Goal: Information Seeking & Learning: Learn about a topic

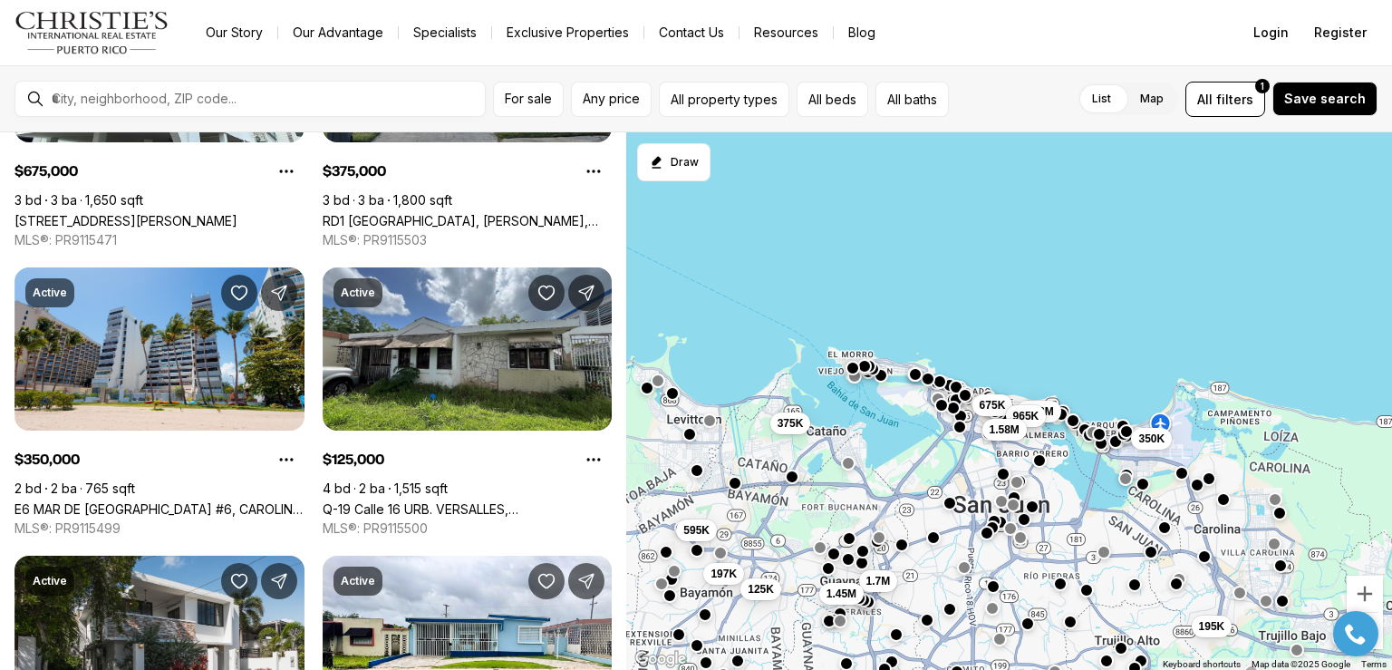
scroll to position [906, 0]
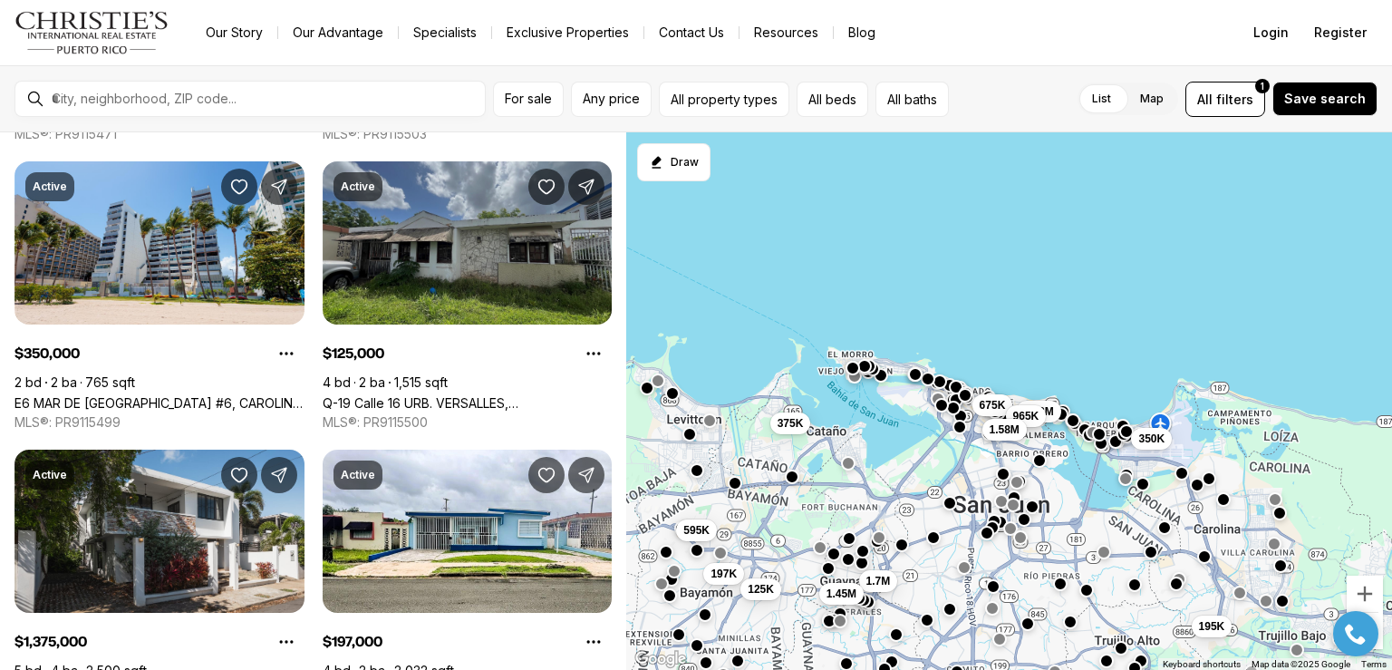
click at [454, 395] on link "Q-19 Calle 16 URB. VERSALLES, [GEOGRAPHIC_DATA], 00959" at bounding box center [468, 402] width 290 height 15
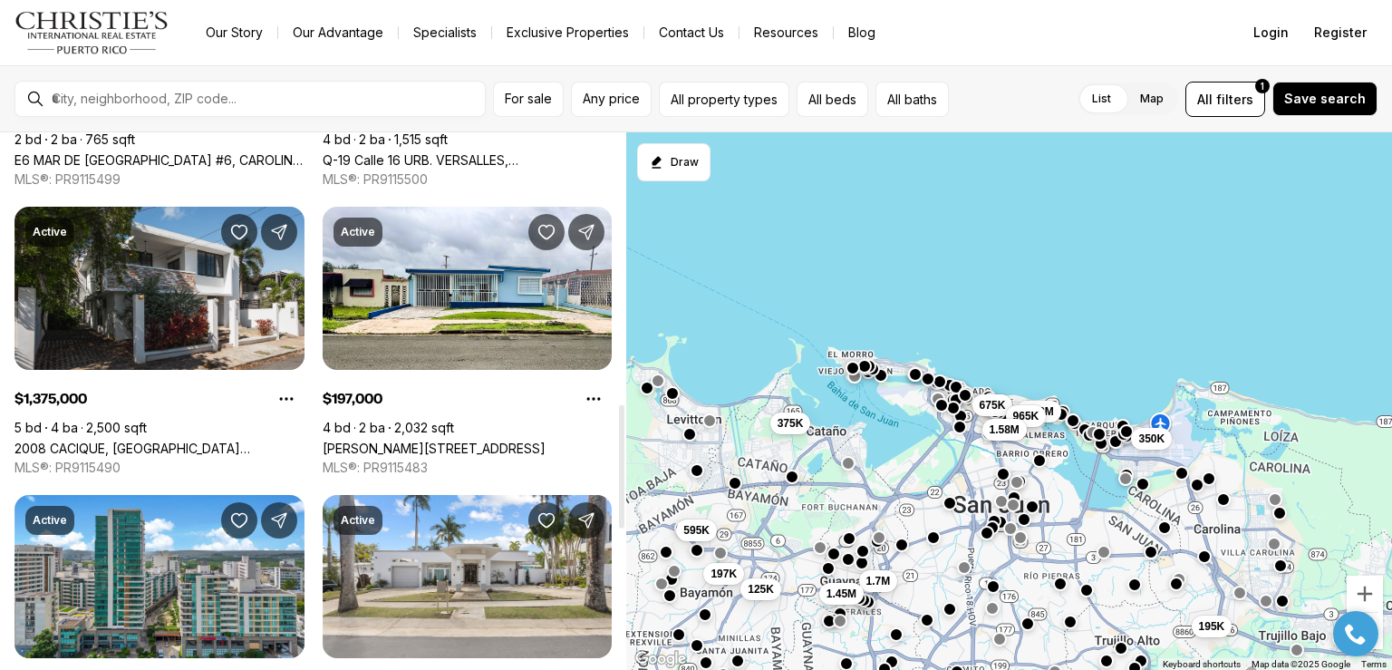
scroll to position [1178, 0]
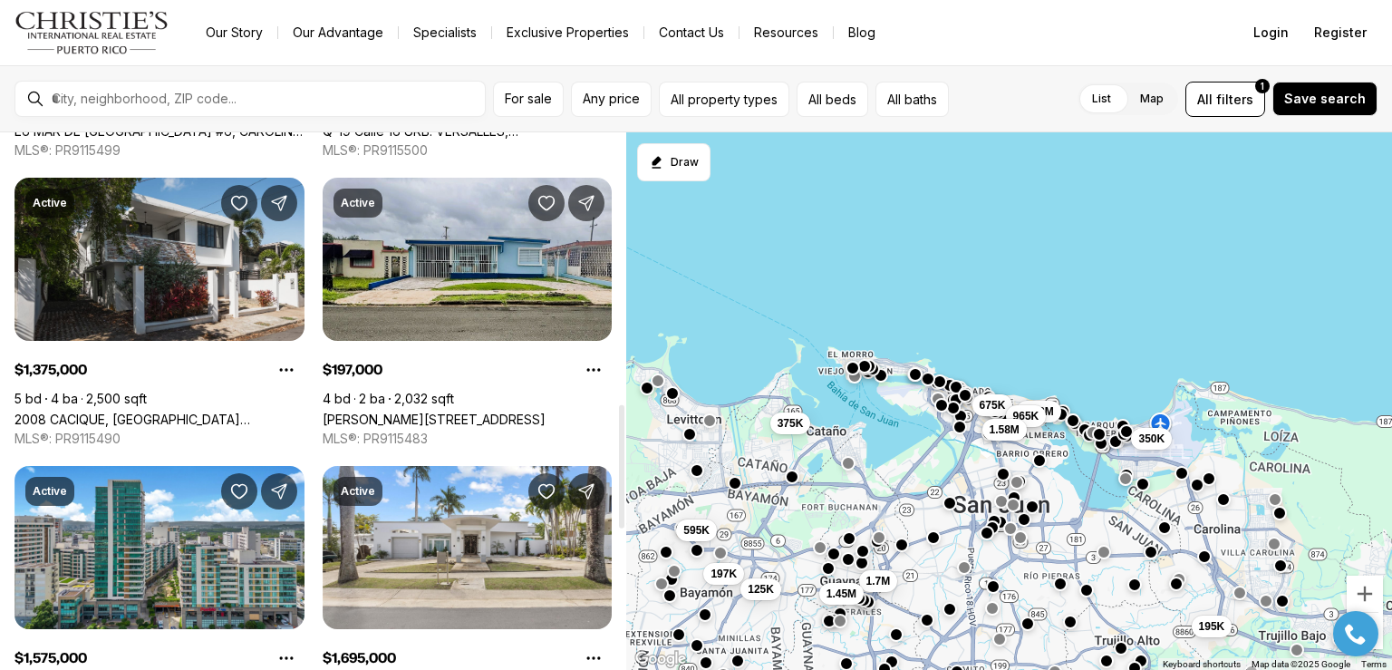
click at [440, 412] on link "[PERSON_NAME][STREET_ADDRESS]" at bounding box center [434, 419] width 223 height 15
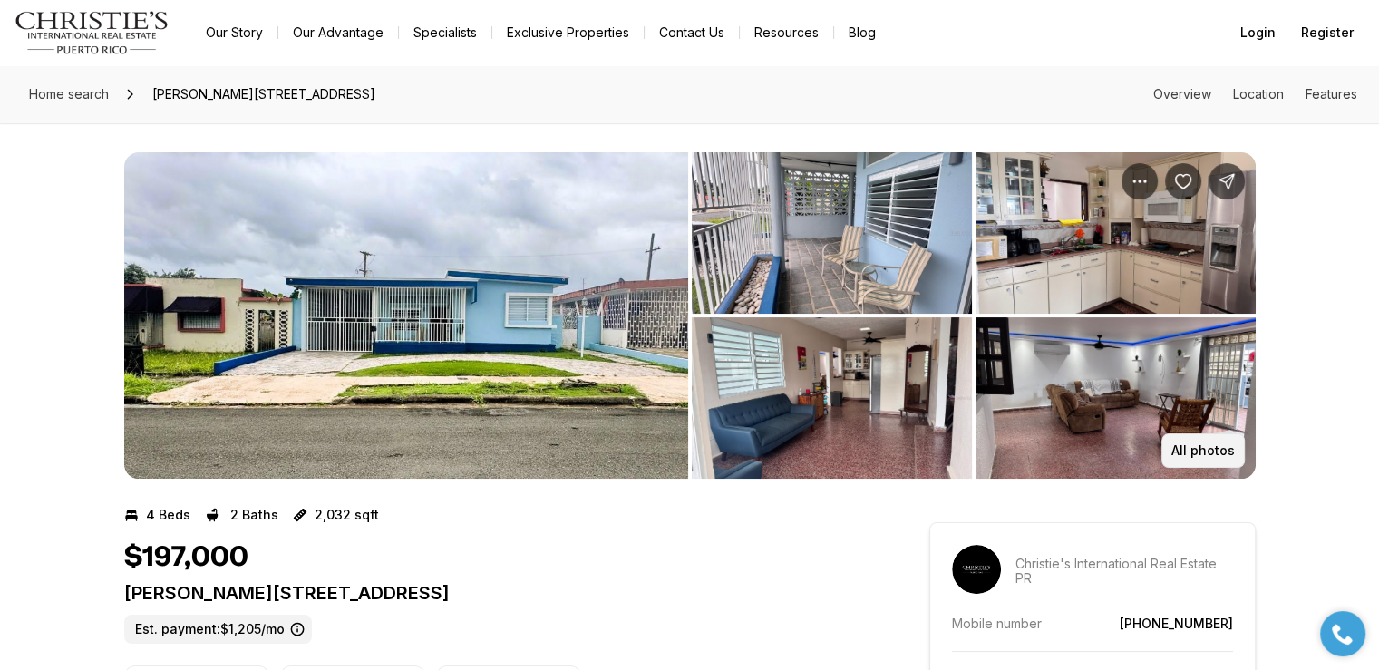
click at [1189, 449] on p "All photos" at bounding box center [1202, 450] width 63 height 15
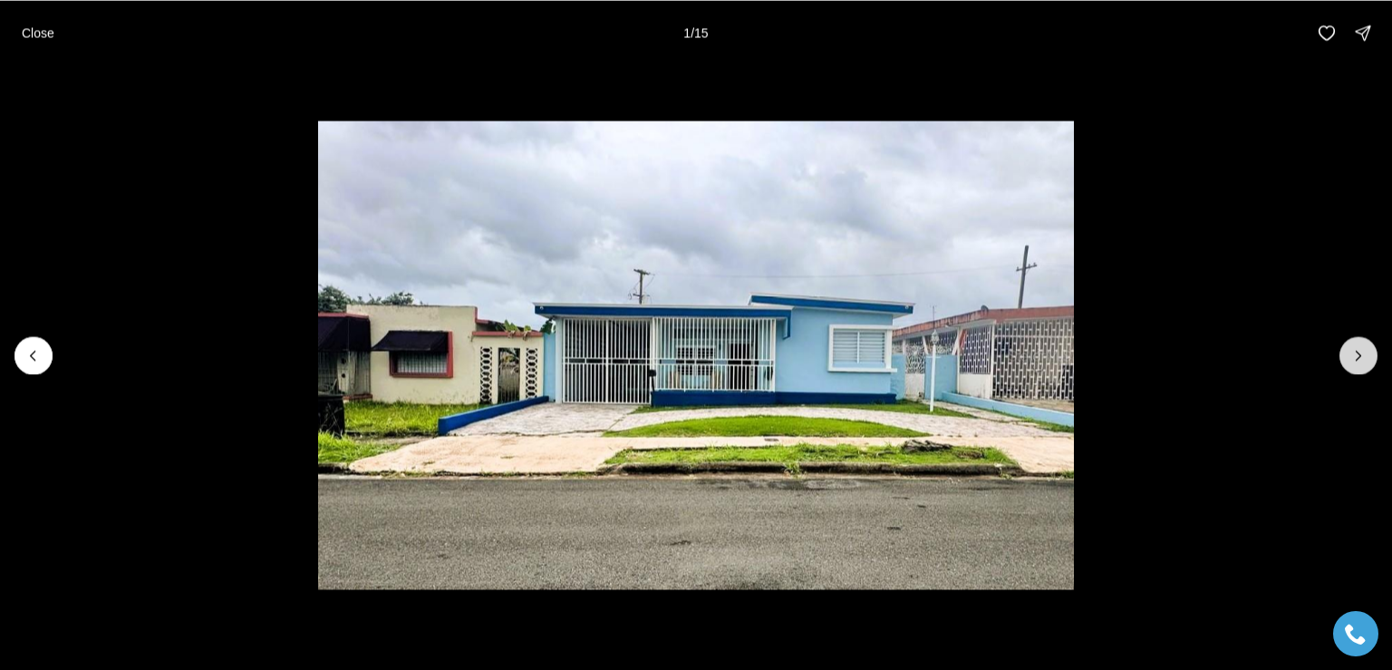
click at [1359, 352] on icon "Next slide" at bounding box center [1359, 355] width 5 height 9
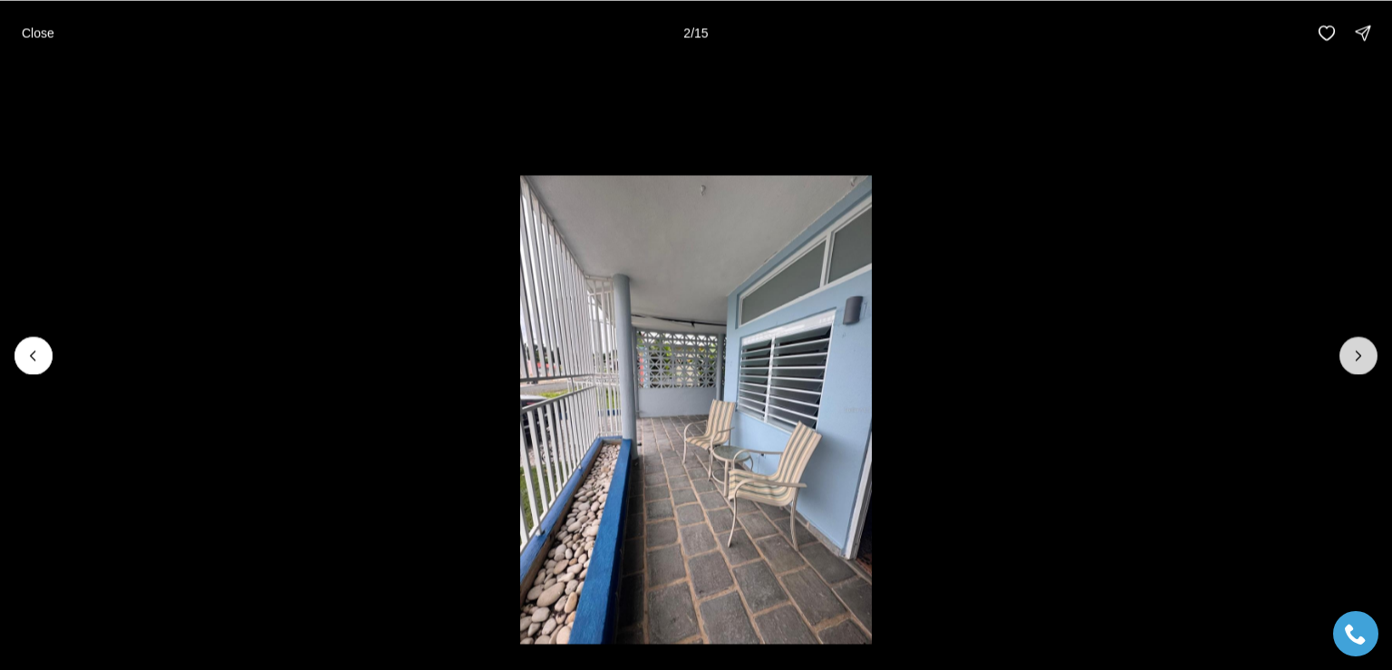
click at [1359, 352] on icon "Next slide" at bounding box center [1359, 355] width 5 height 9
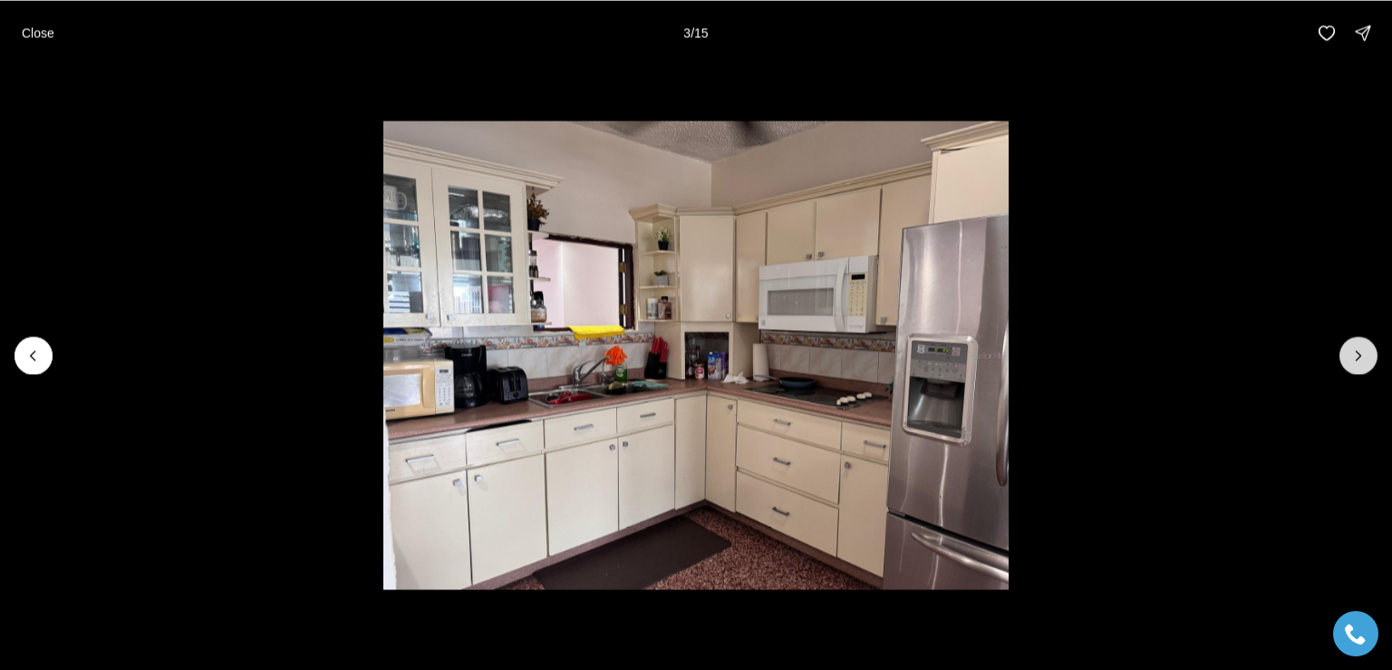
click at [1359, 352] on icon "Next slide" at bounding box center [1359, 355] width 5 height 9
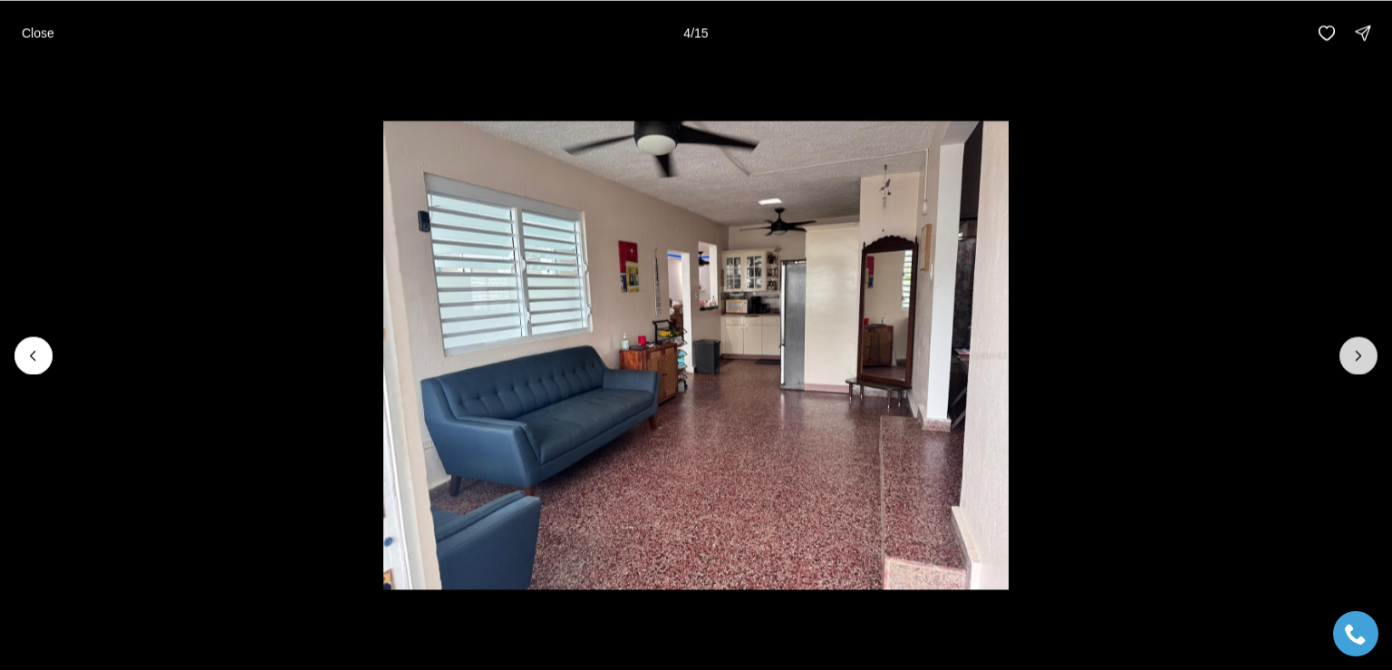
click at [1359, 352] on icon "Next slide" at bounding box center [1359, 355] width 5 height 9
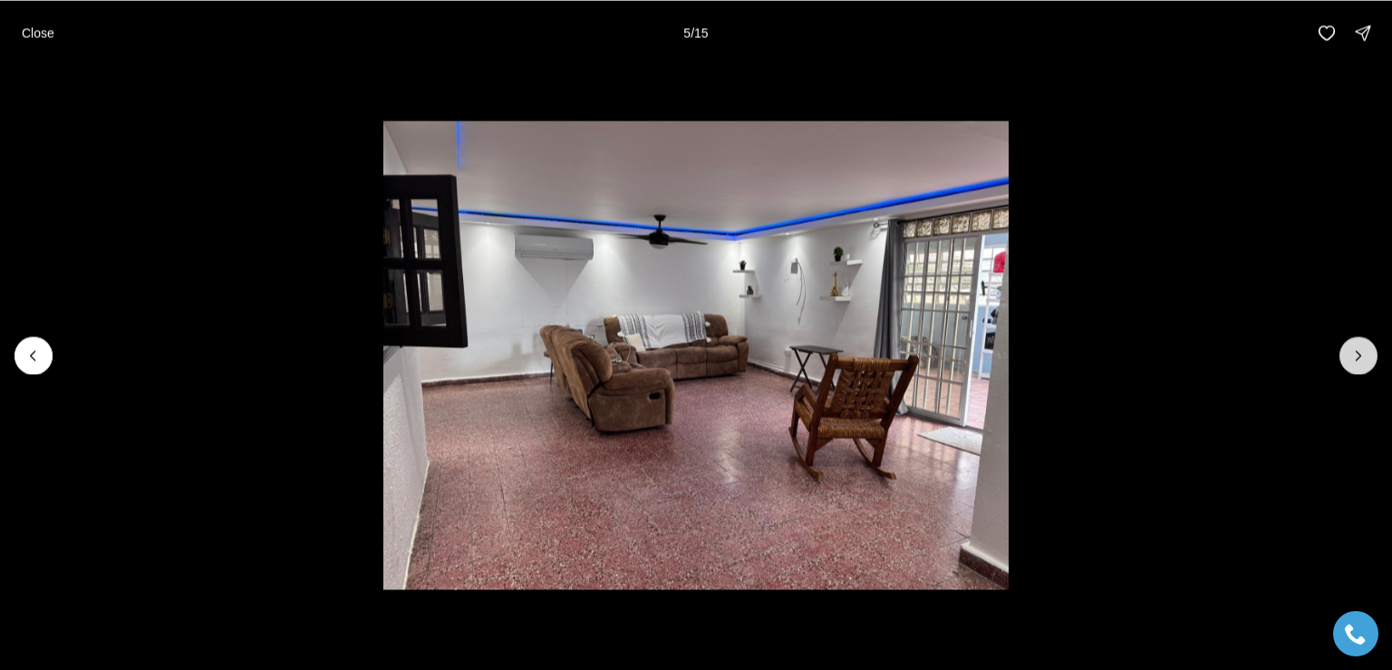
click at [1359, 352] on icon "Next slide" at bounding box center [1359, 355] width 5 height 9
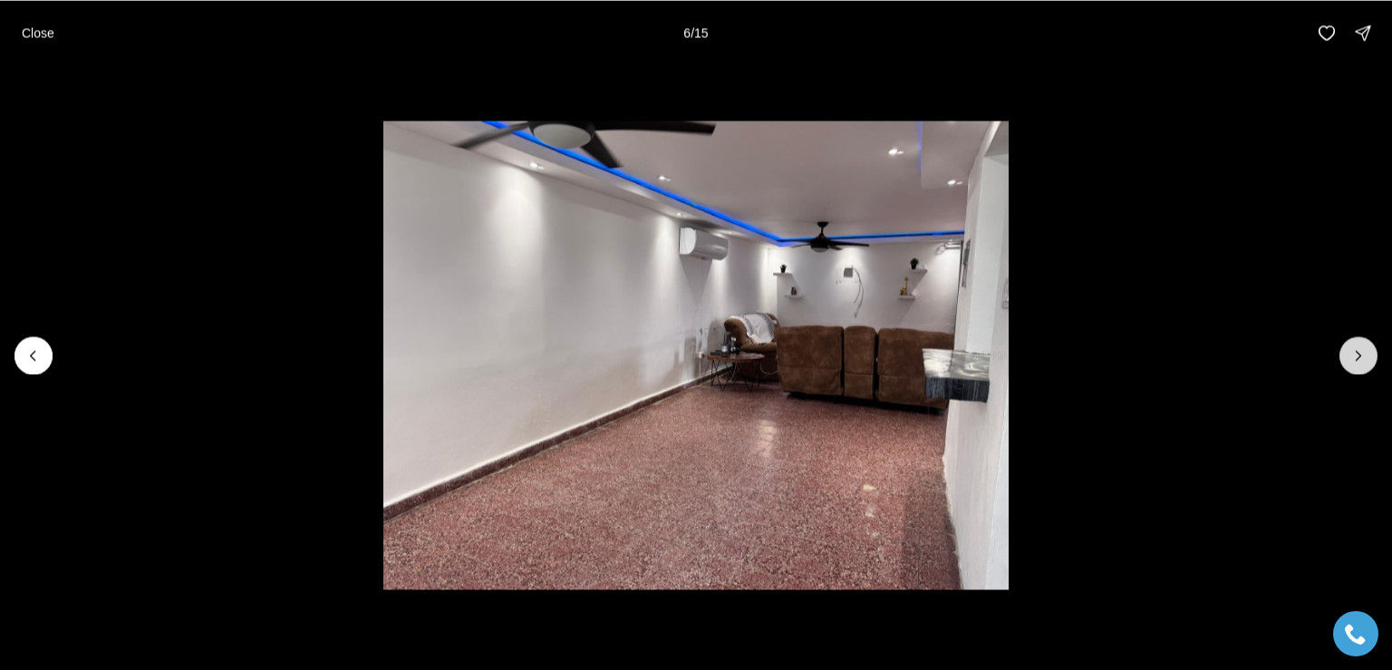
click at [1360, 353] on icon "Next slide" at bounding box center [1359, 355] width 18 height 18
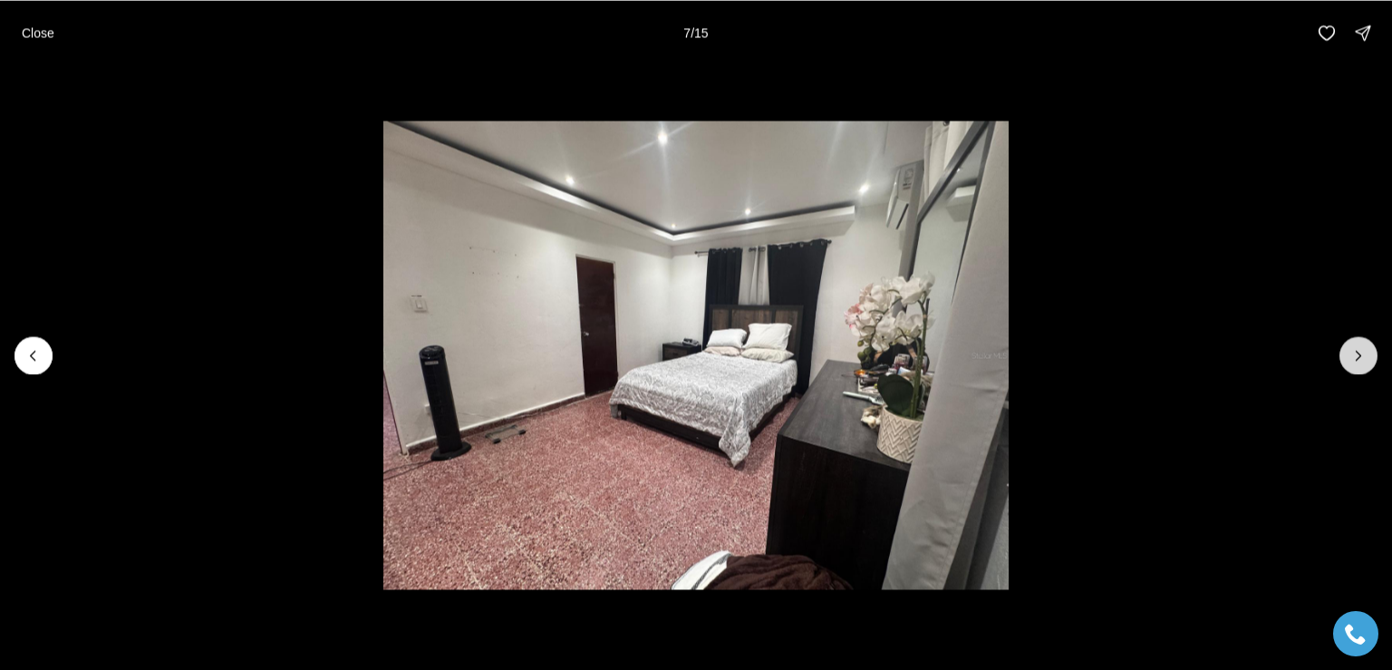
click at [1360, 353] on icon "Next slide" at bounding box center [1359, 355] width 18 height 18
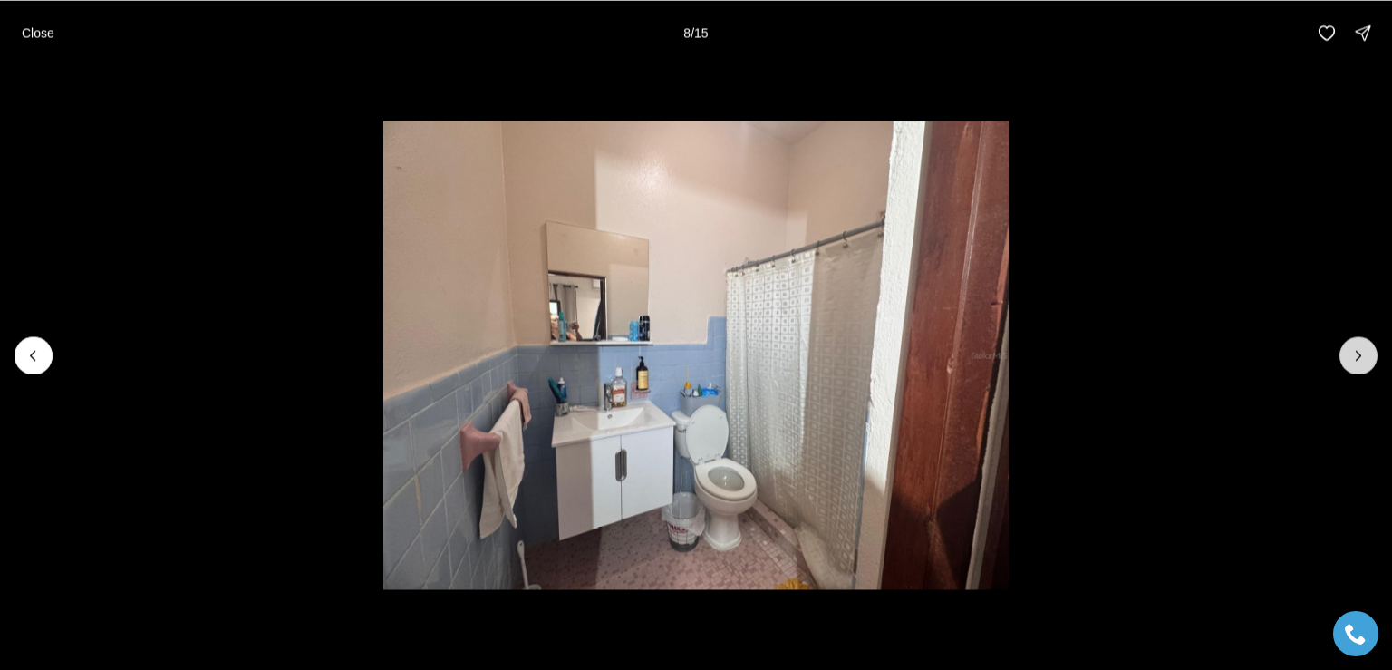
click at [1360, 353] on icon "Next slide" at bounding box center [1359, 355] width 18 height 18
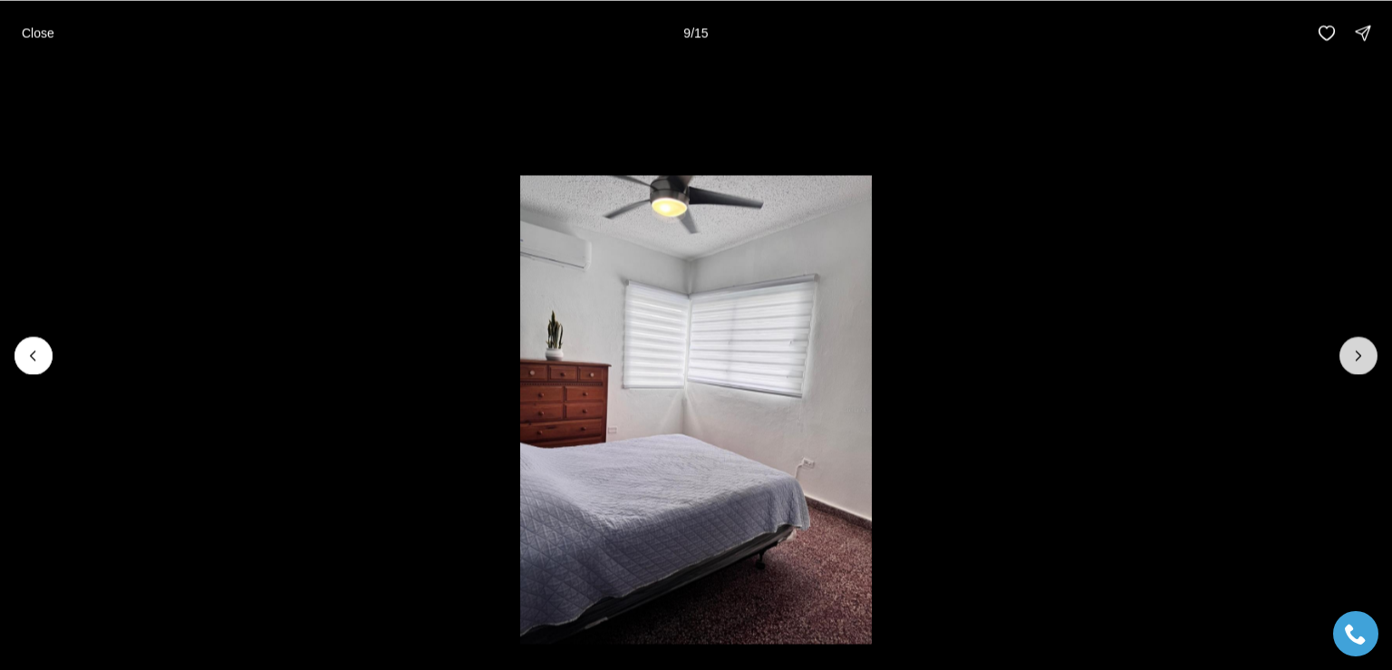
click at [1360, 354] on icon "Next slide" at bounding box center [1359, 355] width 18 height 18
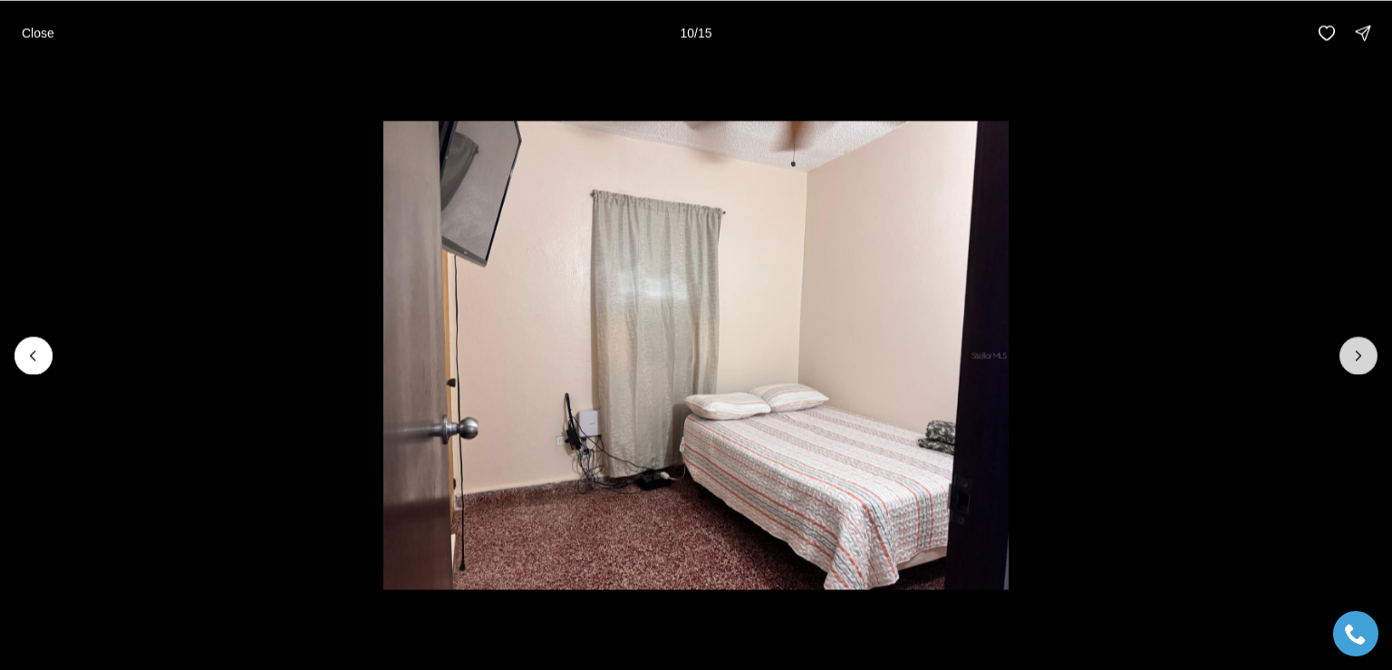
click at [1360, 354] on icon "Next slide" at bounding box center [1359, 355] width 5 height 9
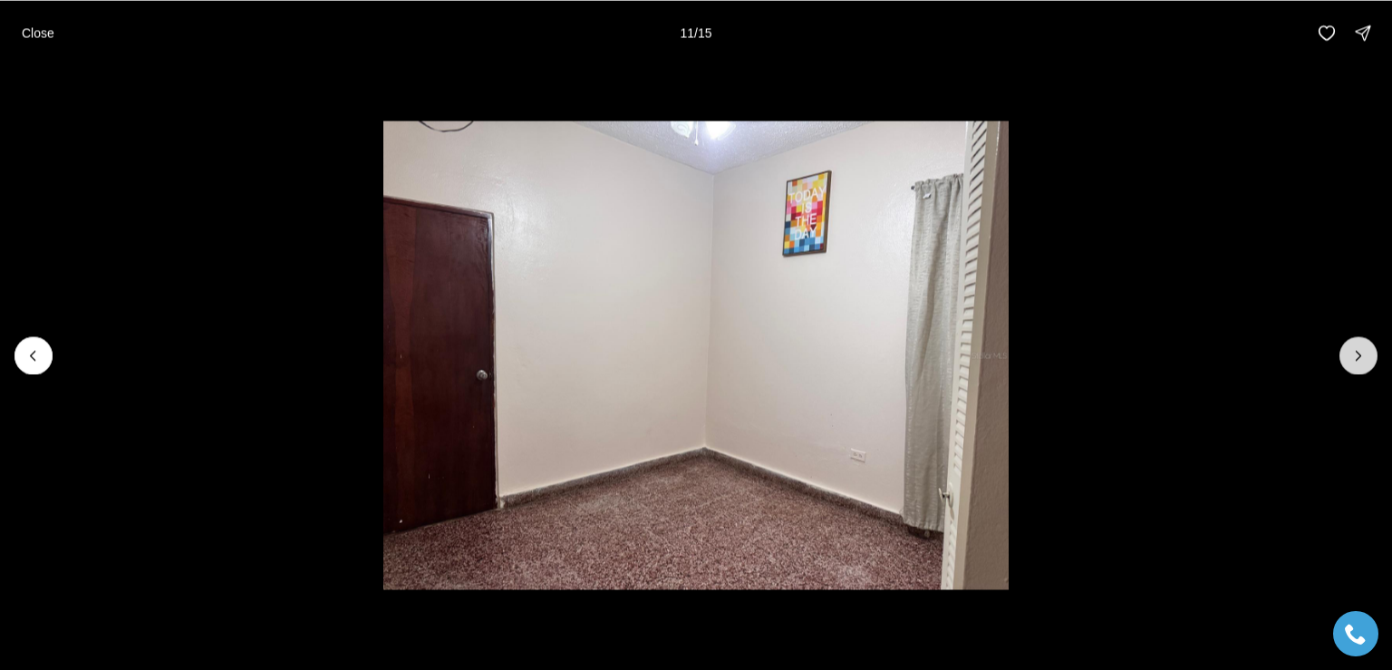
click at [1360, 354] on icon "Next slide" at bounding box center [1359, 355] width 5 height 9
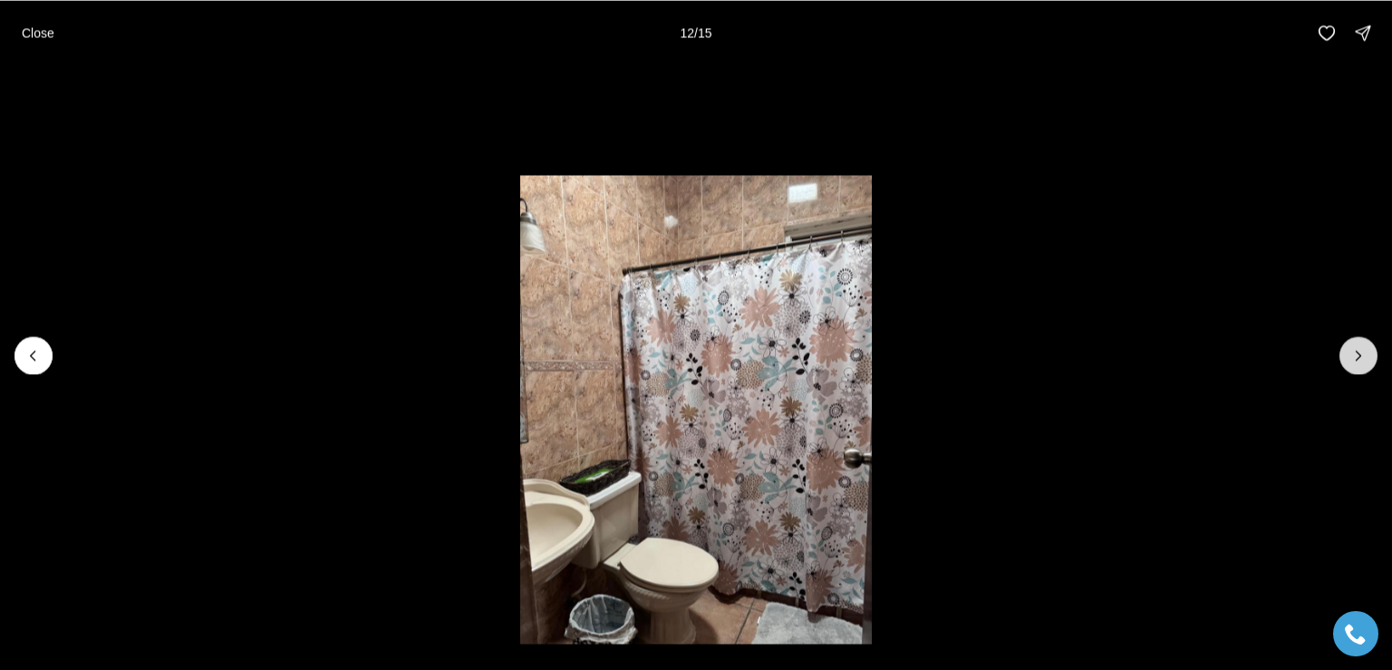
click at [1360, 354] on icon "Next slide" at bounding box center [1359, 355] width 5 height 9
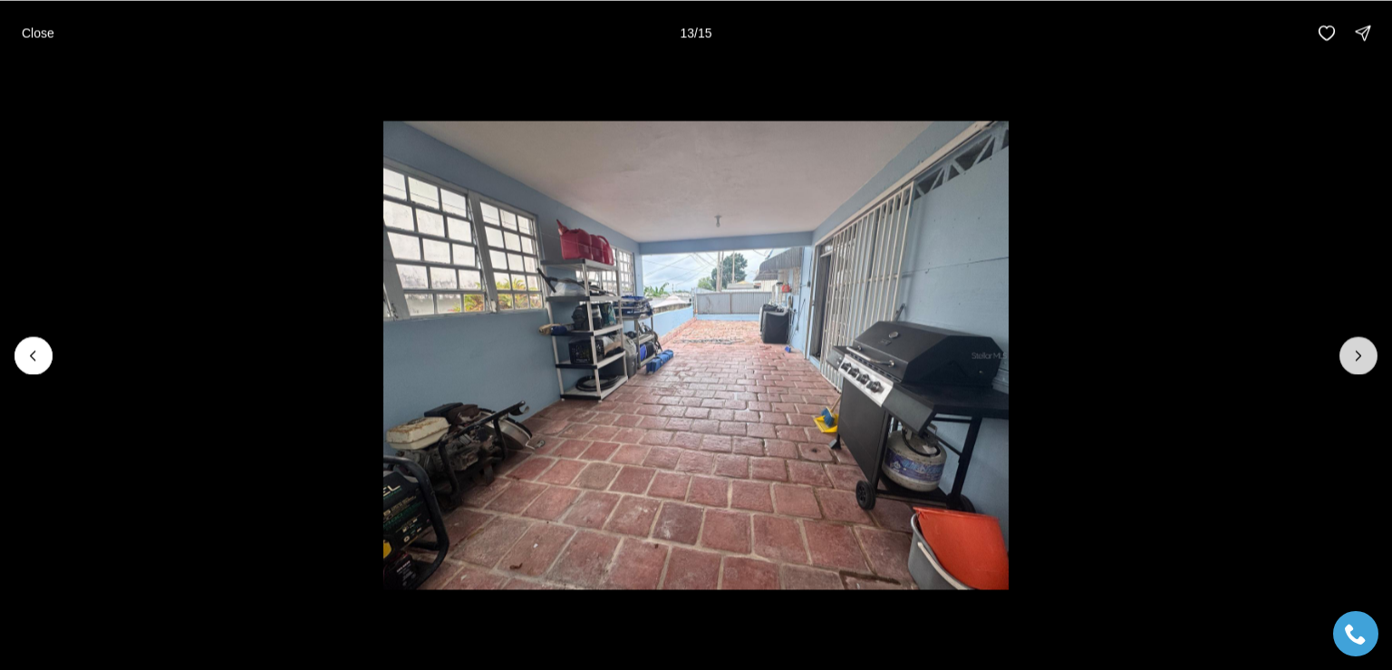
click at [1360, 354] on icon "Next slide" at bounding box center [1359, 355] width 5 height 9
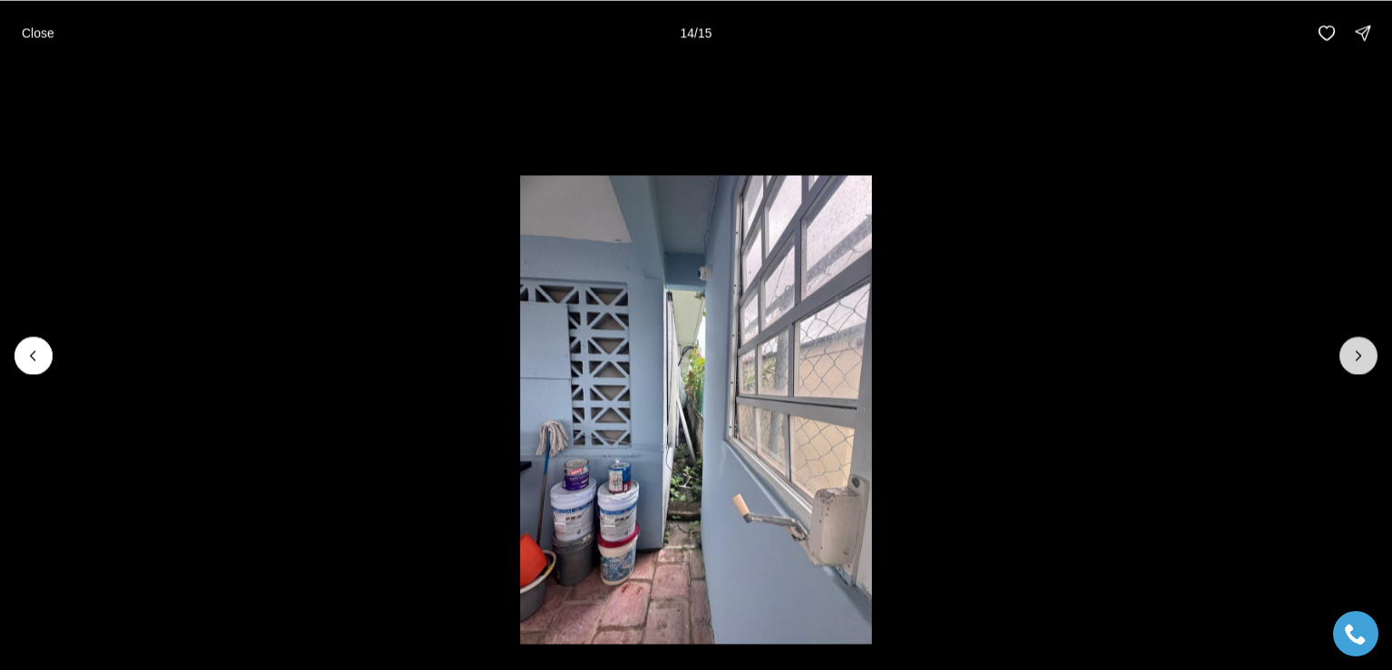
click at [1363, 354] on icon "Next slide" at bounding box center [1359, 355] width 18 height 18
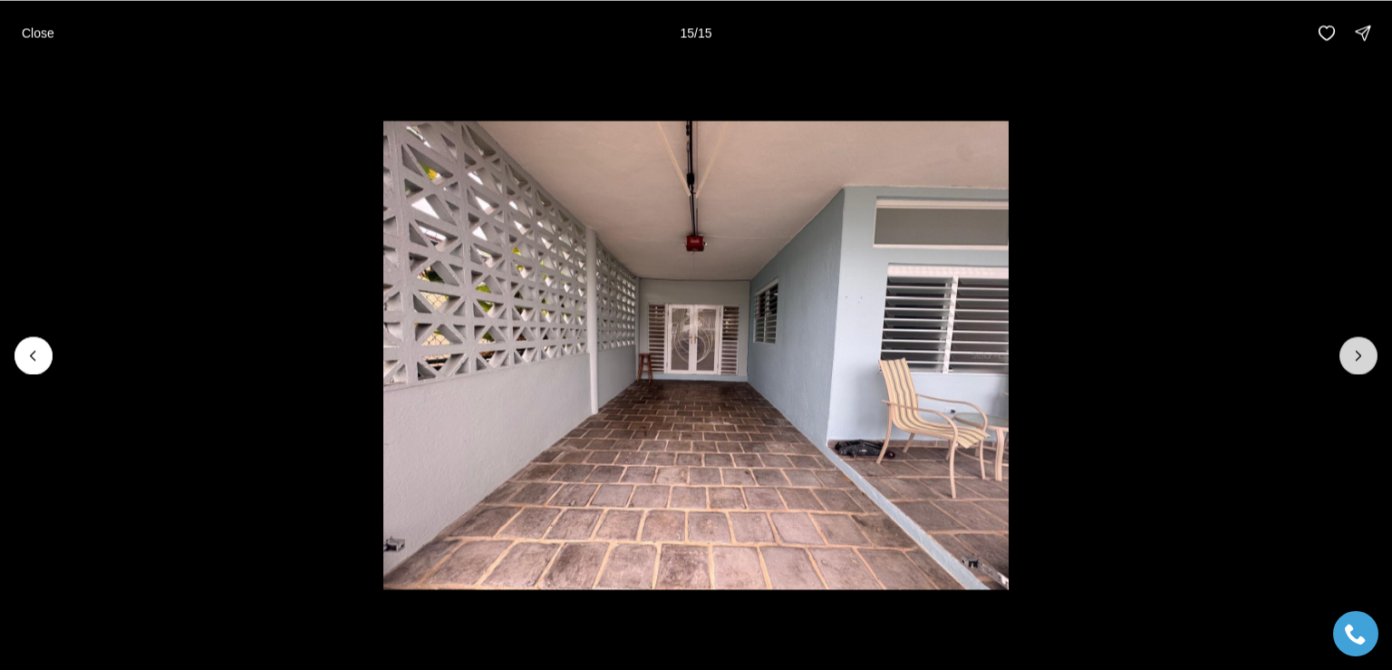
click at [1363, 354] on div at bounding box center [1359, 355] width 38 height 38
click at [34, 354] on icon "Previous slide" at bounding box center [33, 355] width 18 height 18
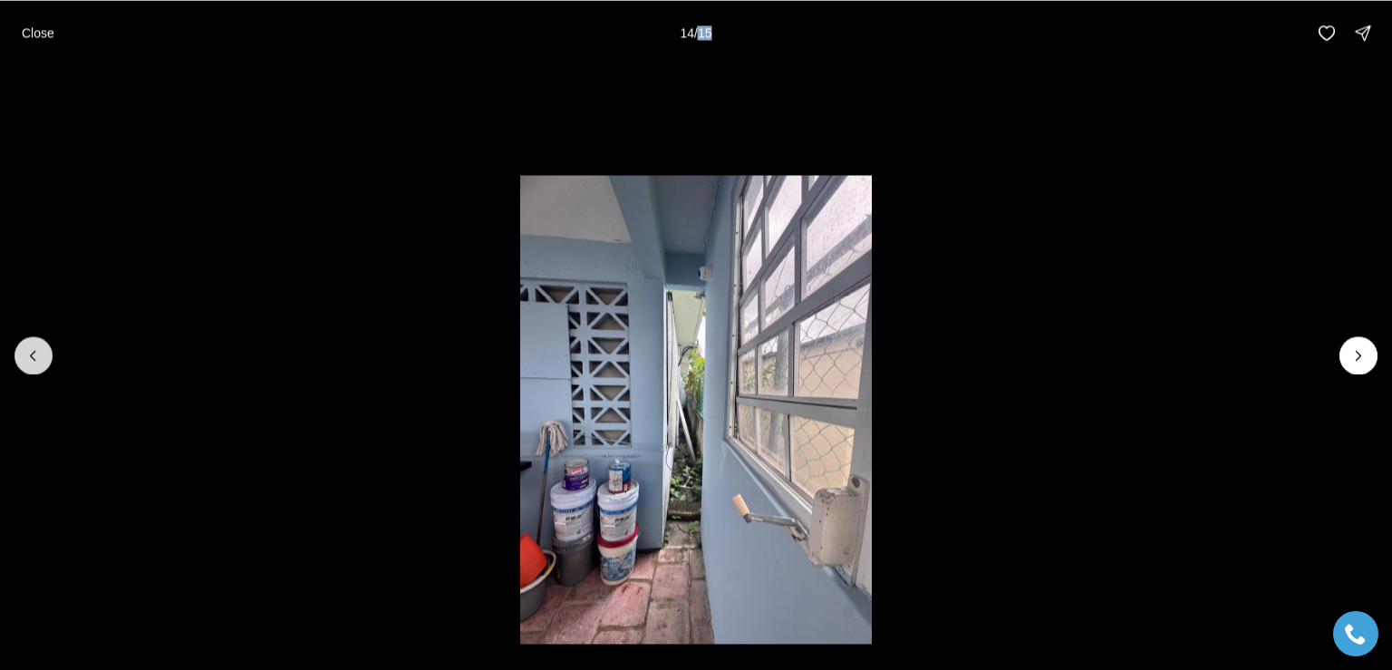
click at [34, 354] on icon "Previous slide" at bounding box center [33, 355] width 18 height 18
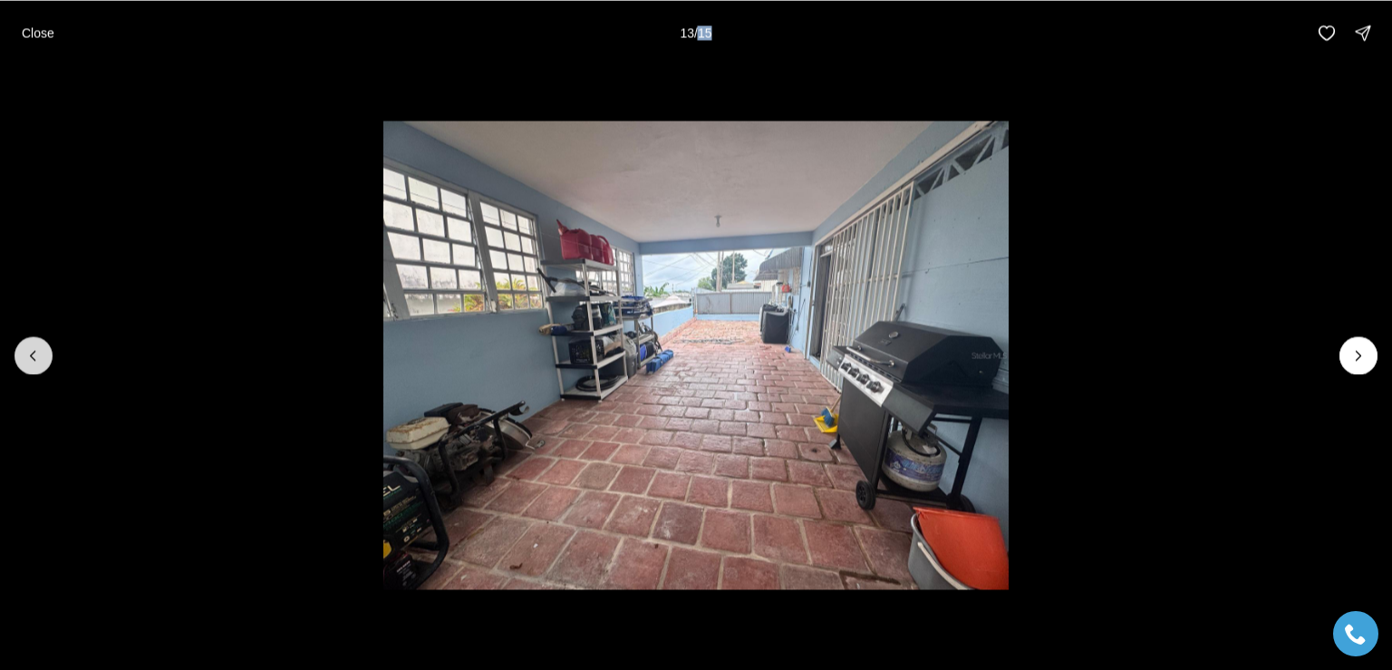
click at [34, 354] on icon "Previous slide" at bounding box center [33, 355] width 18 height 18
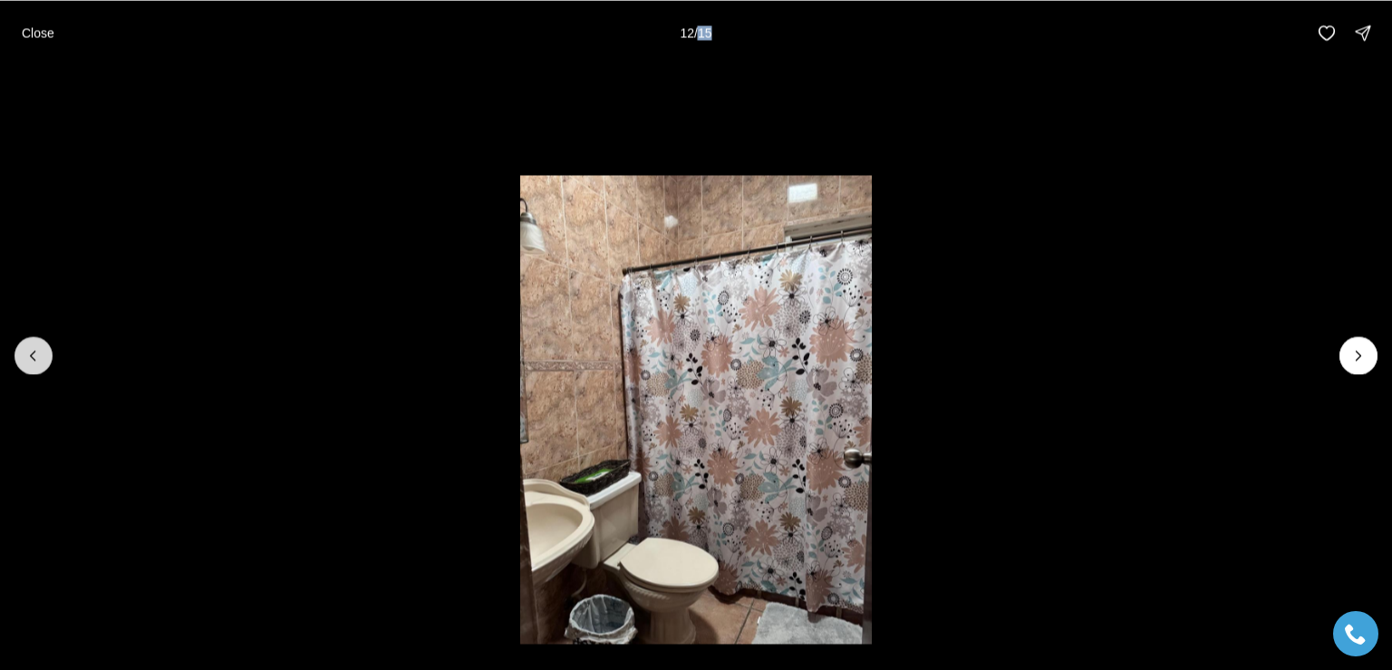
click at [34, 354] on icon "Previous slide" at bounding box center [33, 355] width 18 height 18
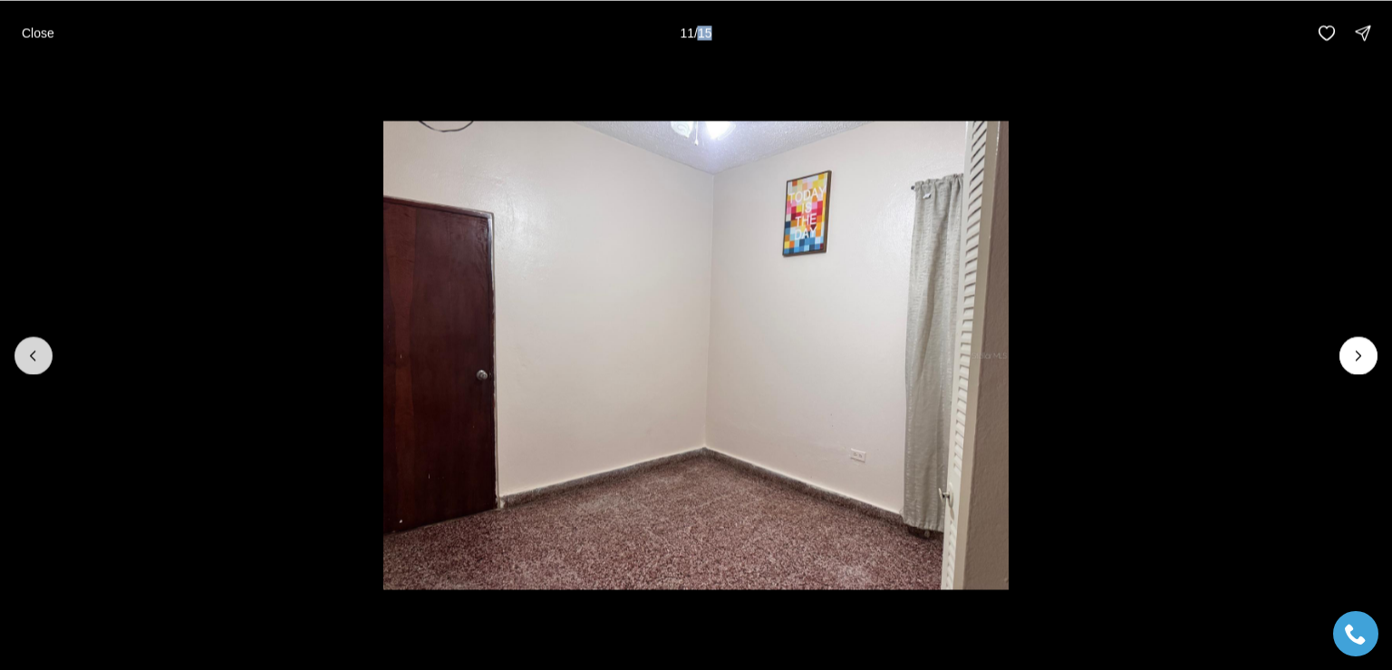
click at [34, 354] on icon "Previous slide" at bounding box center [33, 355] width 18 height 18
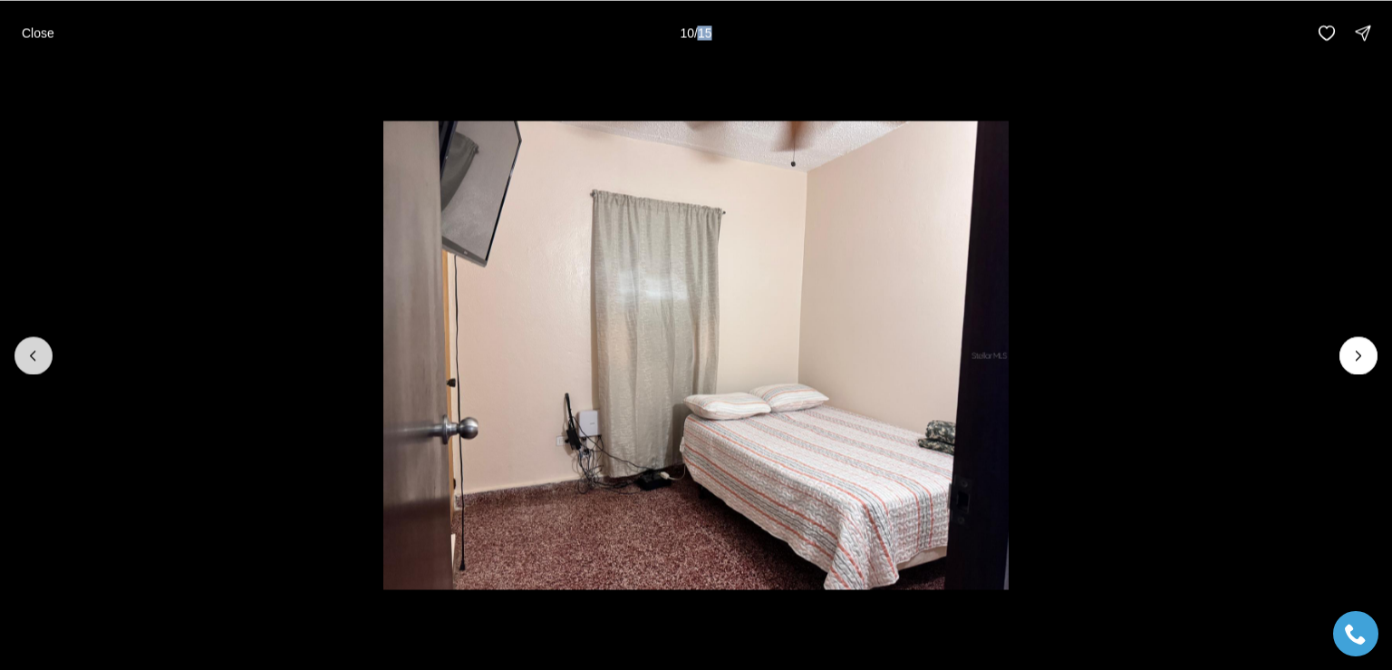
click at [35, 354] on icon "Previous slide" at bounding box center [33, 355] width 18 height 18
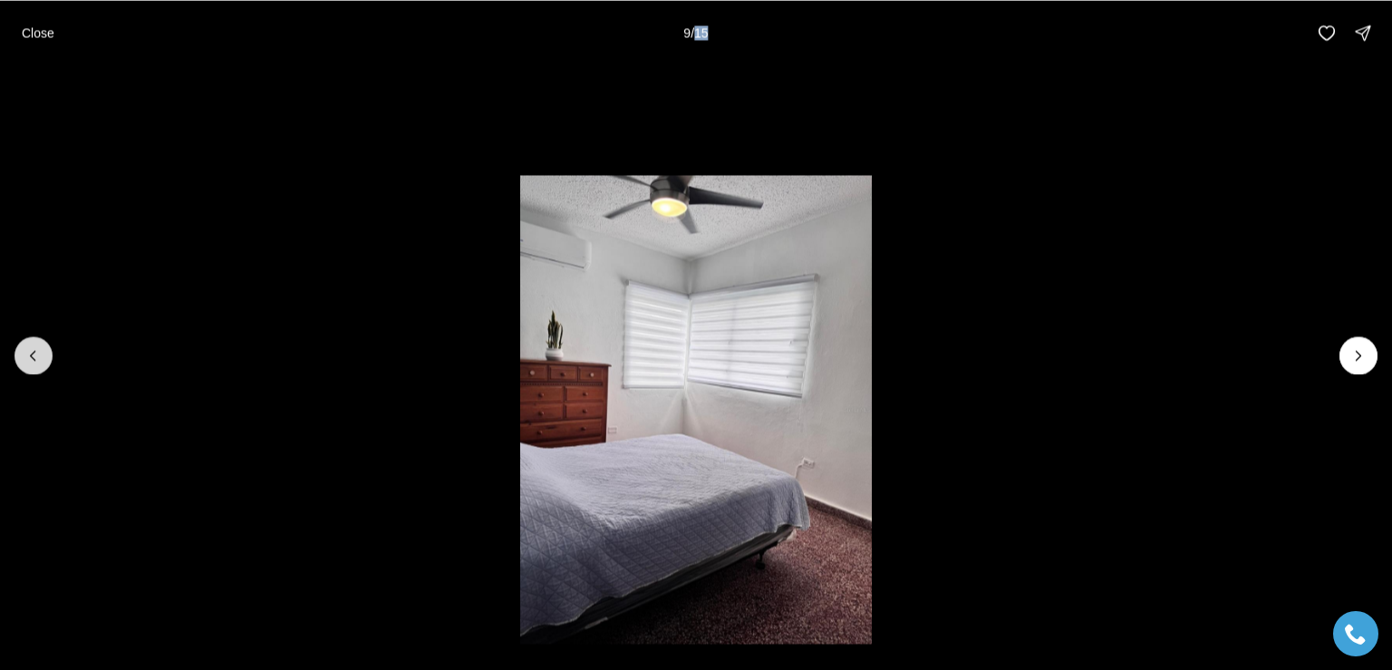
click at [35, 354] on icon "Previous slide" at bounding box center [33, 355] width 18 height 18
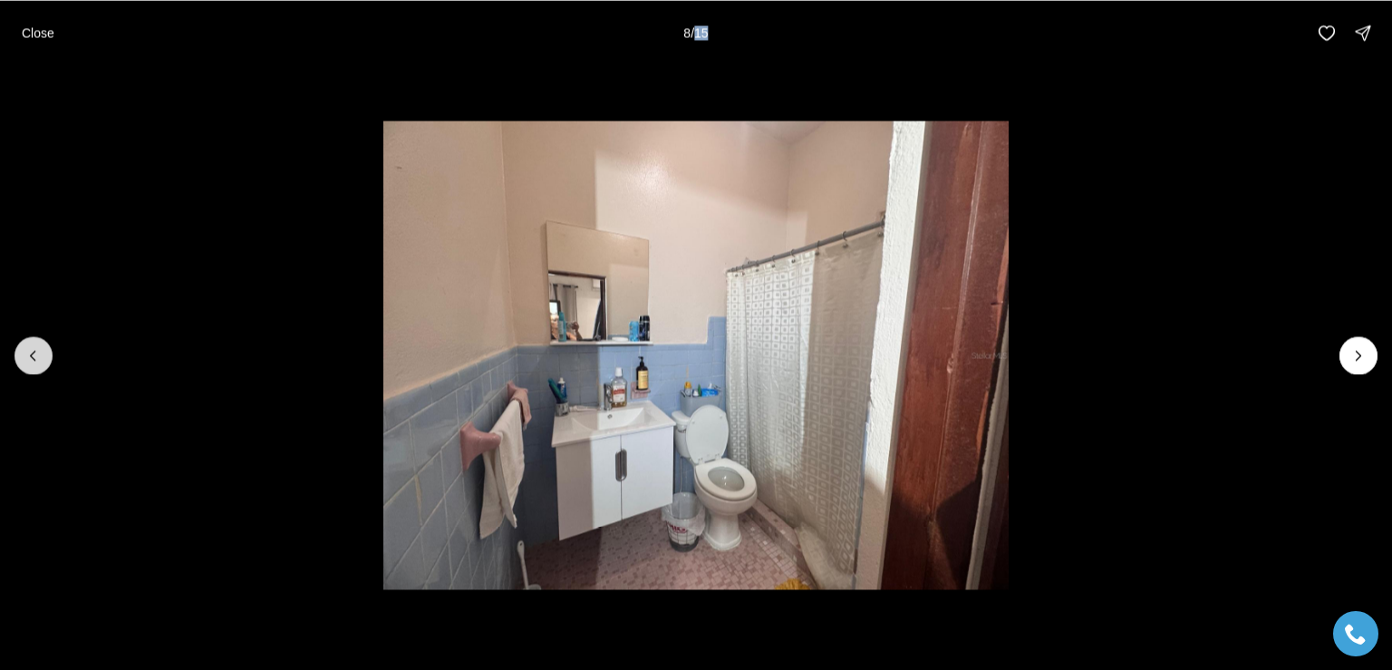
click at [38, 351] on icon "Previous slide" at bounding box center [33, 355] width 18 height 18
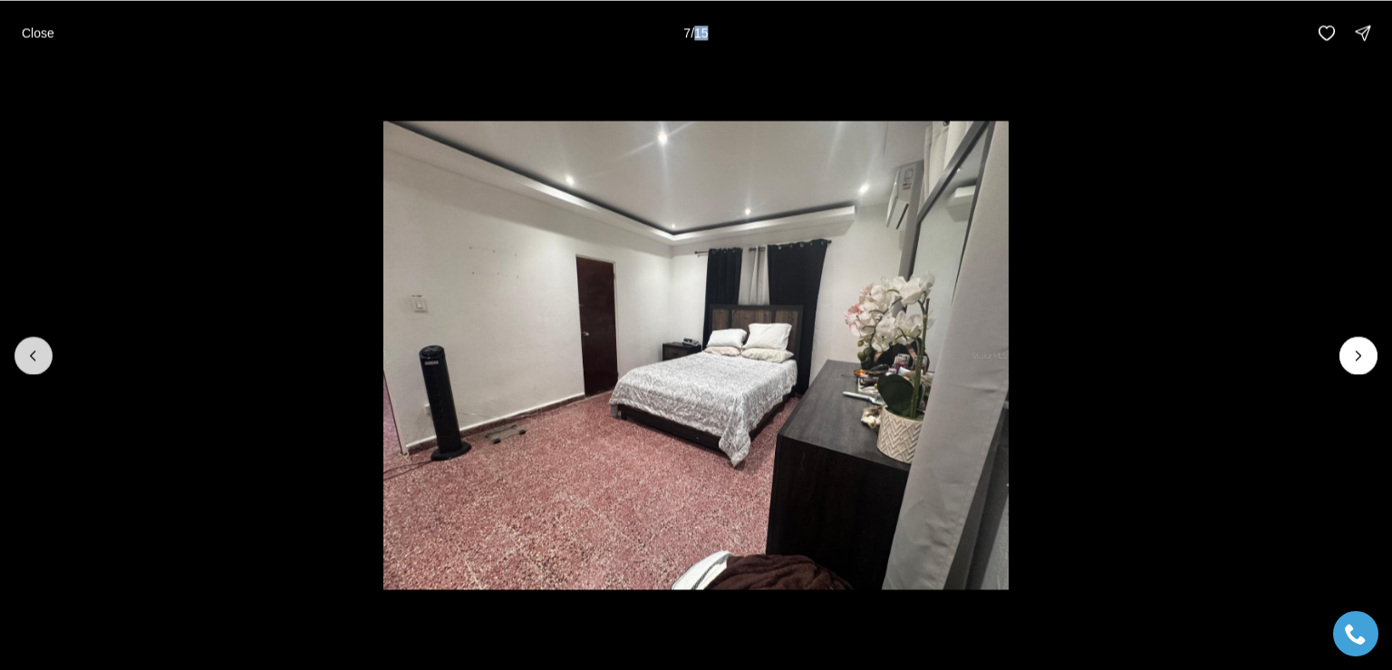
click at [40, 351] on icon "Previous slide" at bounding box center [33, 355] width 18 height 18
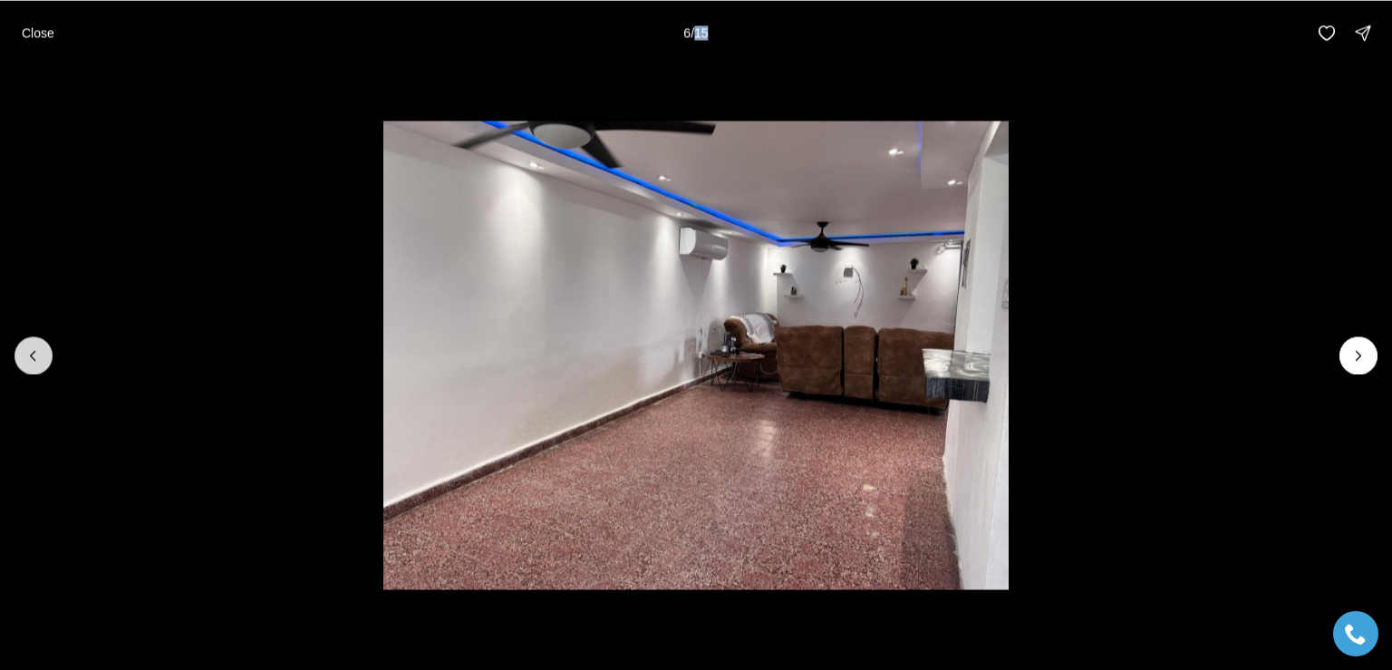
click at [42, 350] on icon "Previous slide" at bounding box center [33, 355] width 18 height 18
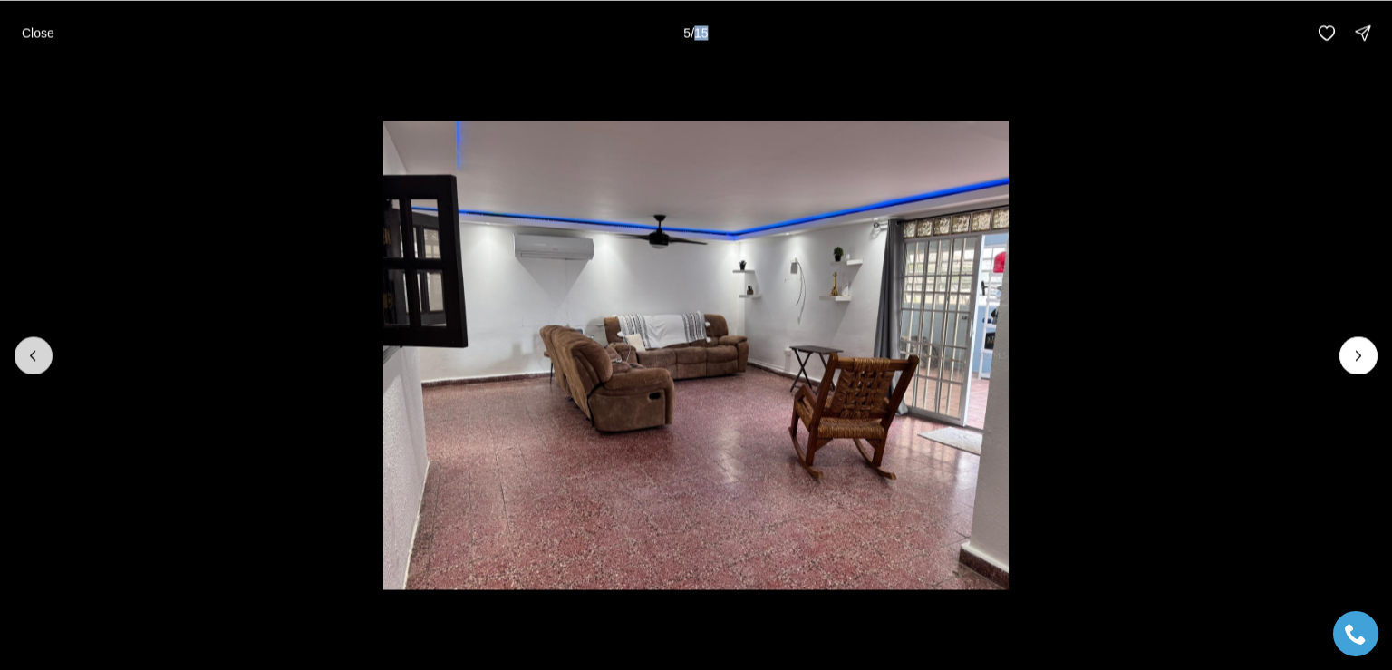
click at [42, 350] on icon "Previous slide" at bounding box center [33, 355] width 18 height 18
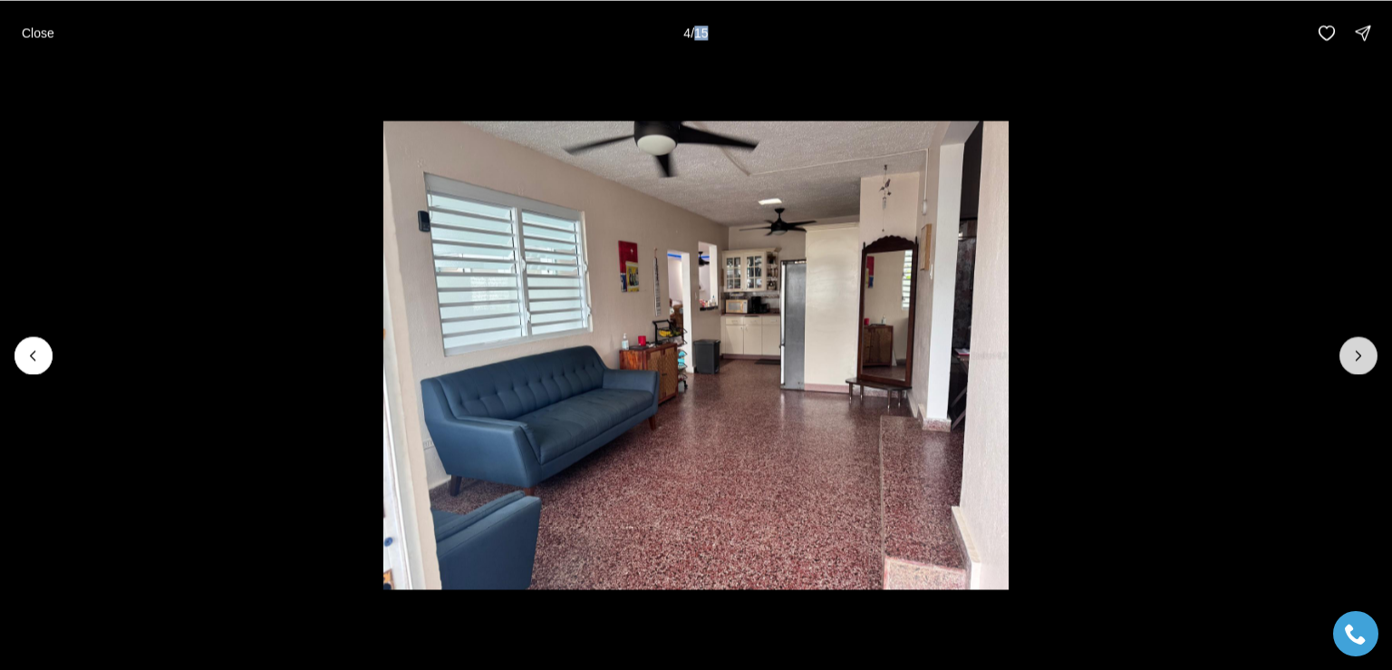
click at [1359, 353] on icon "Next slide" at bounding box center [1359, 355] width 5 height 9
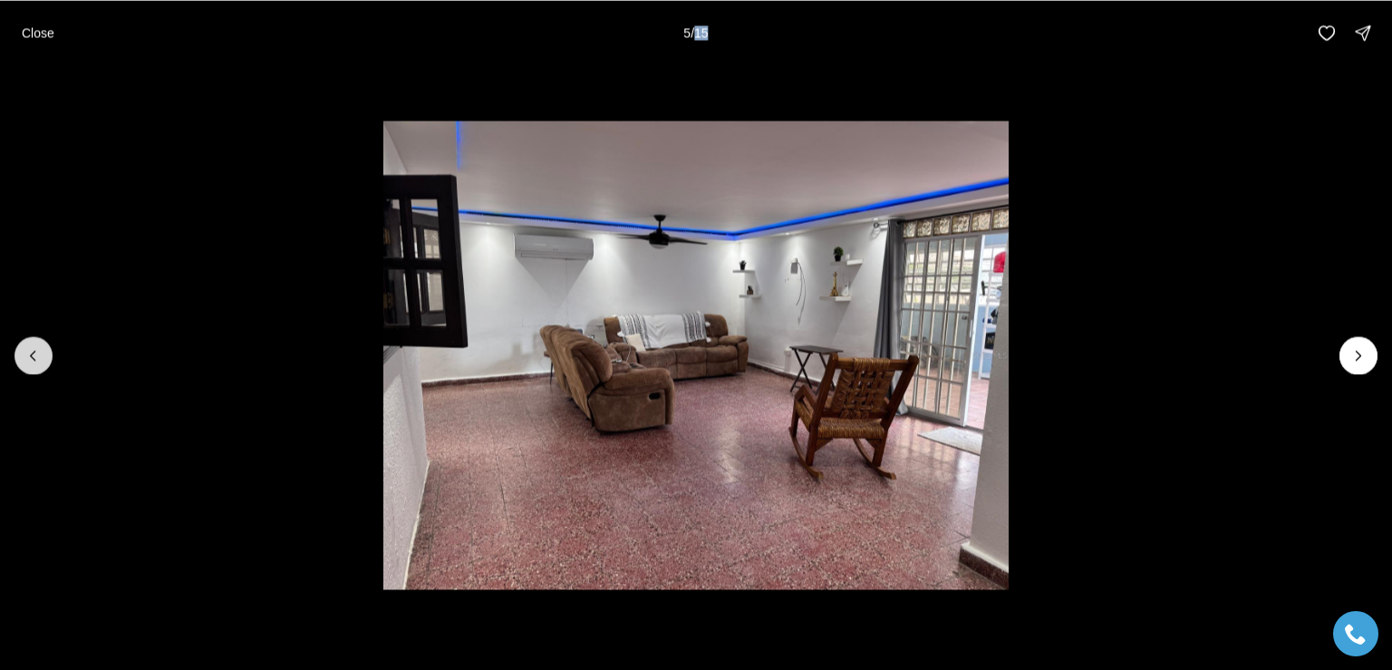
click at [31, 354] on icon "Previous slide" at bounding box center [33, 355] width 5 height 9
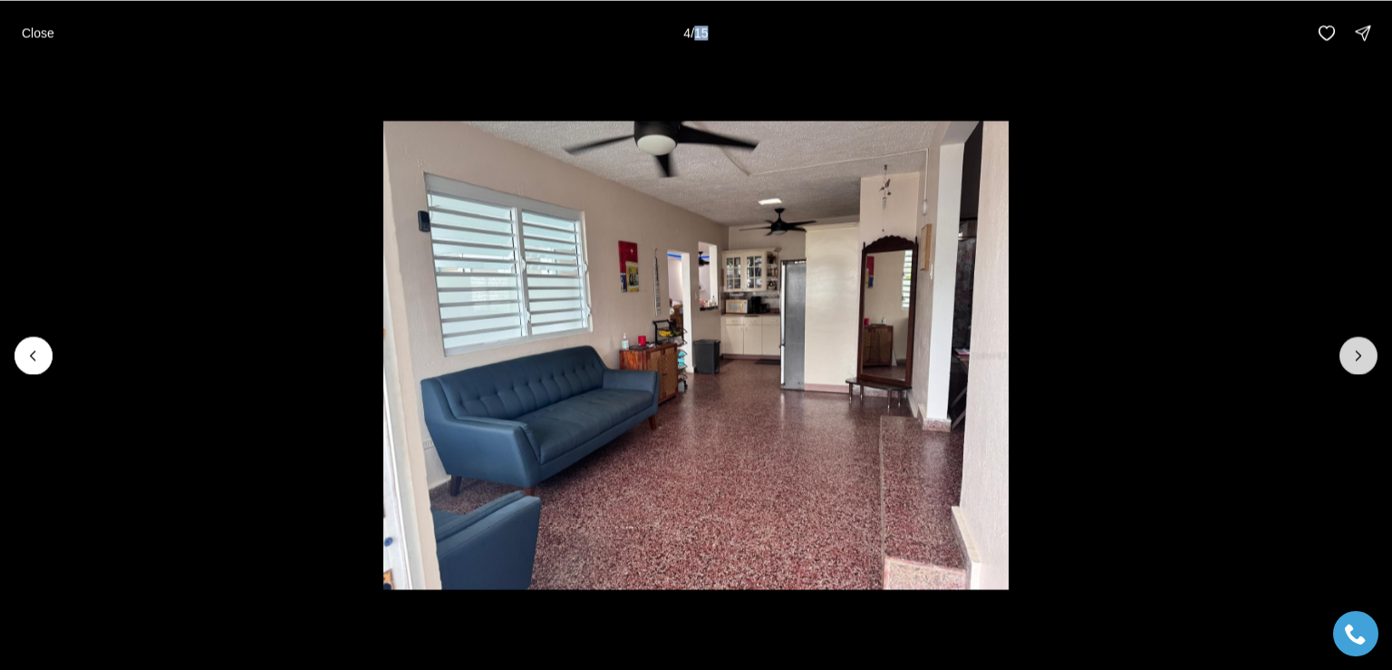
click at [1357, 358] on icon "Next slide" at bounding box center [1359, 355] width 5 height 9
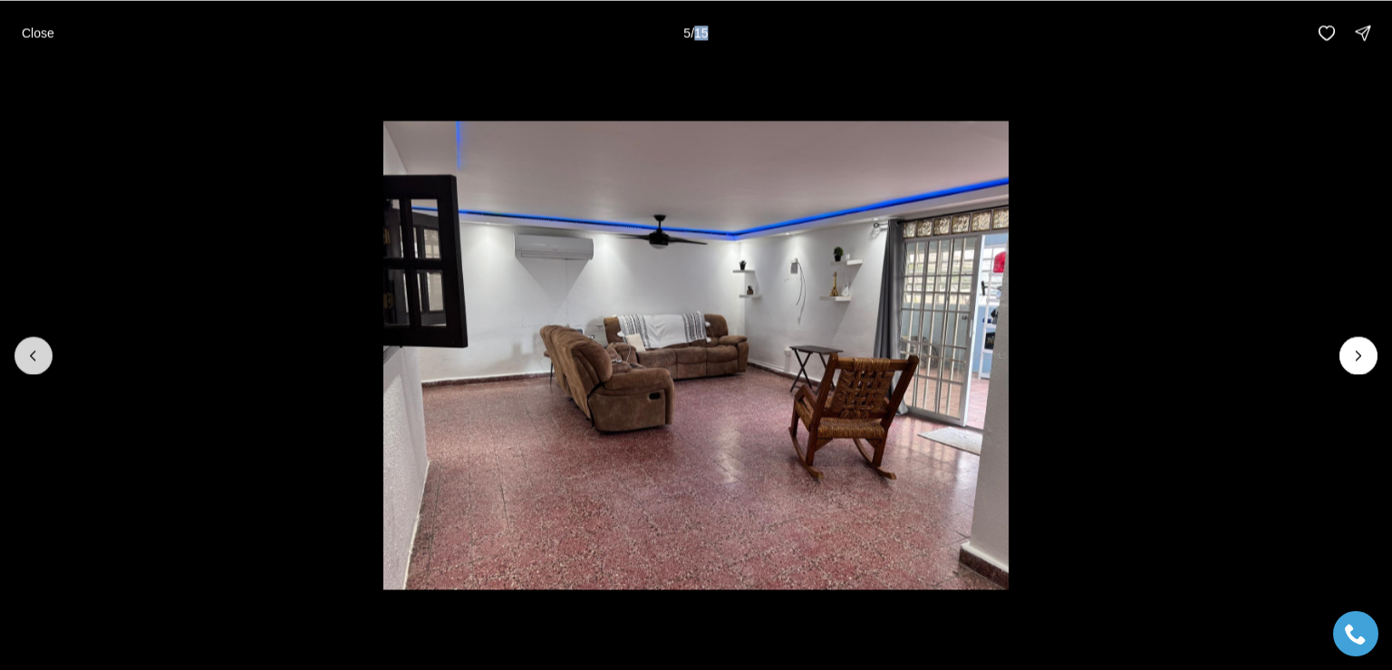
click at [34, 351] on icon "Previous slide" at bounding box center [33, 355] width 5 height 9
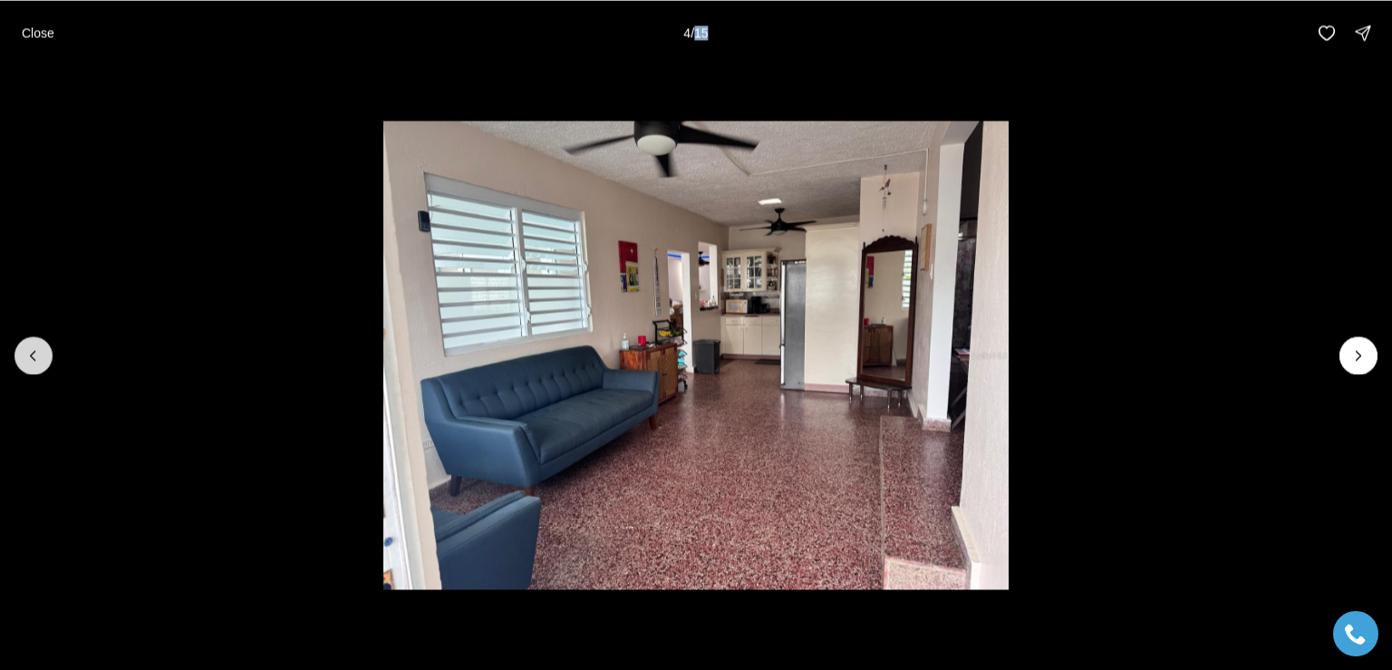
click at [33, 351] on icon "Previous slide" at bounding box center [33, 355] width 18 height 18
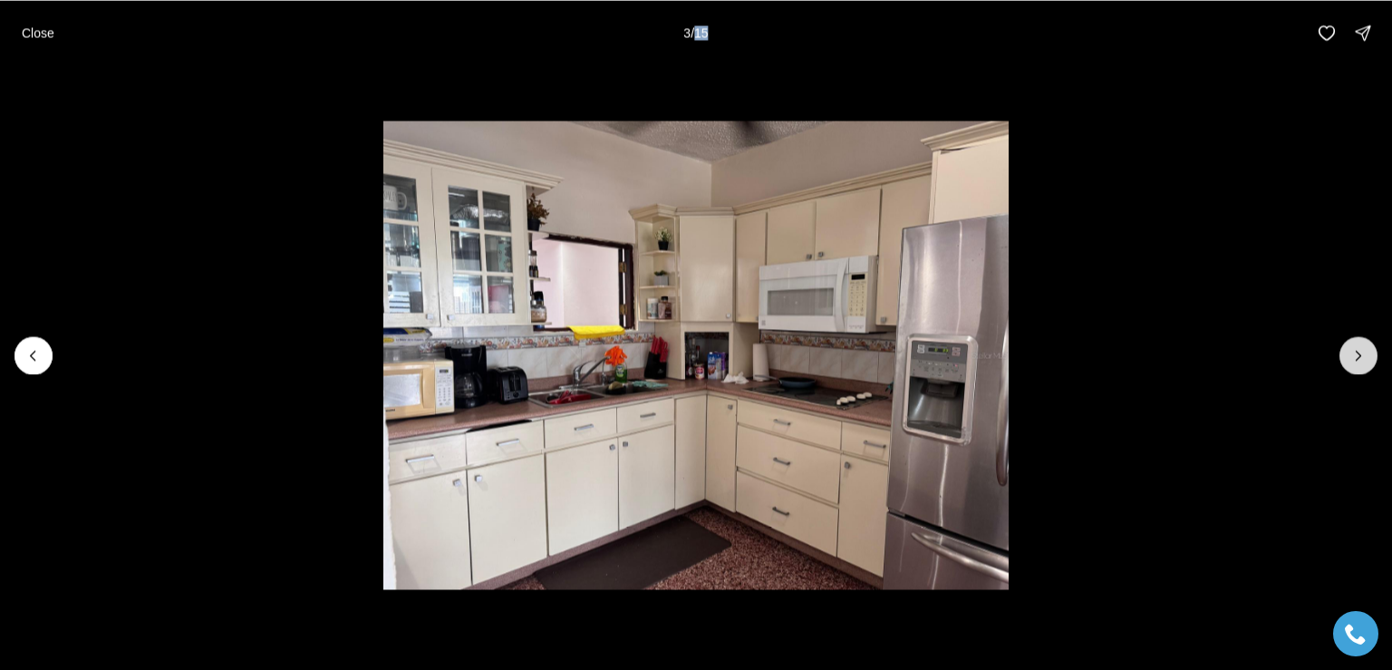
click at [1360, 355] on icon "Next slide" at bounding box center [1359, 355] width 5 height 9
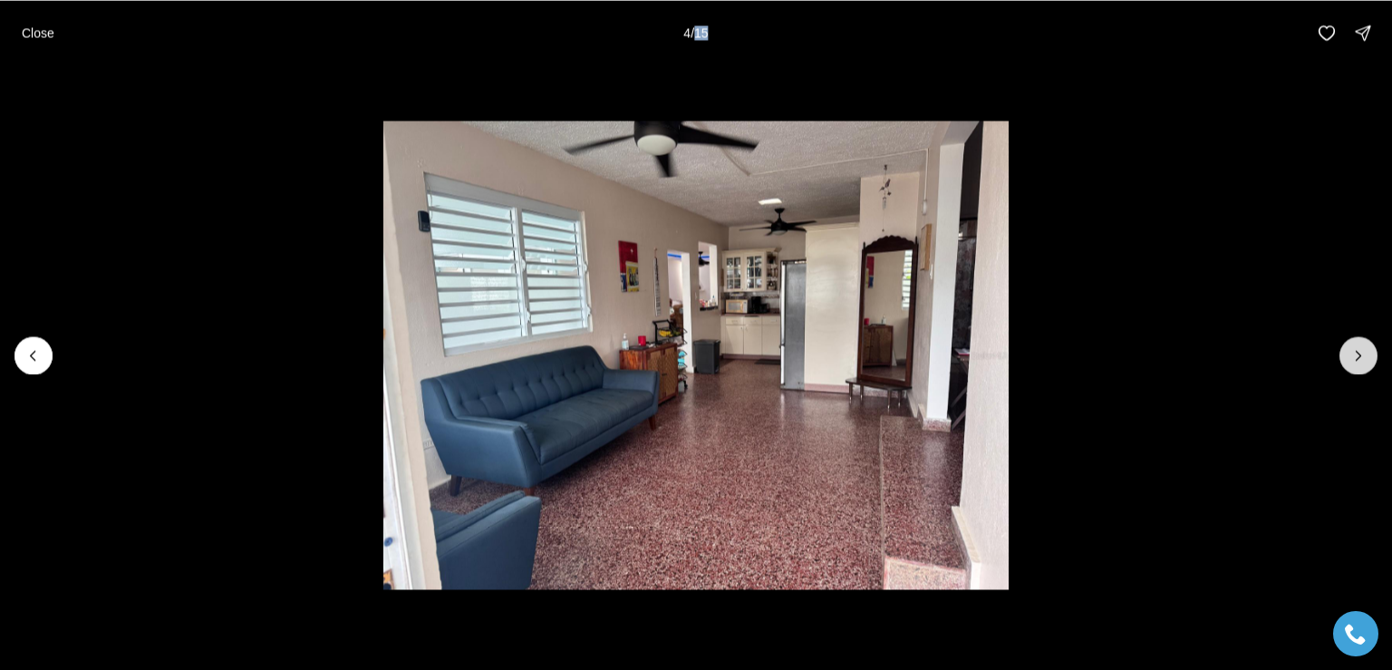
click at [1360, 355] on icon "Next slide" at bounding box center [1359, 355] width 5 height 9
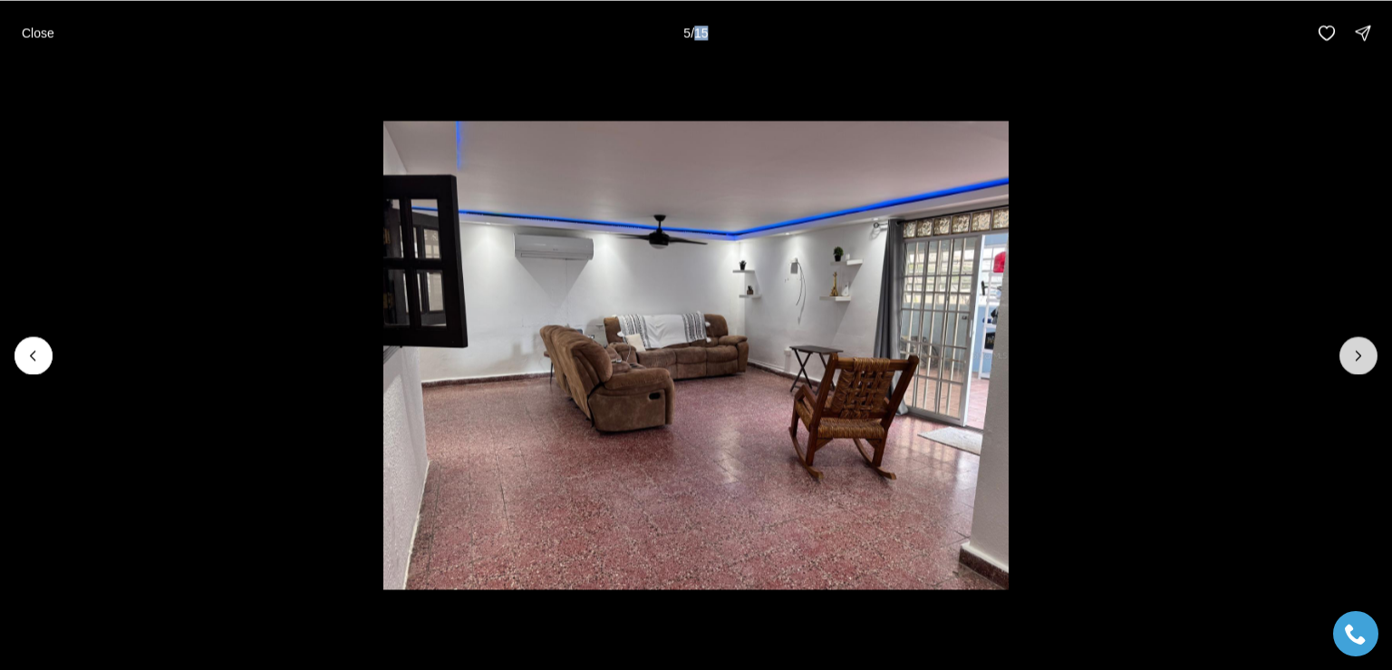
click at [1360, 355] on icon "Next slide" at bounding box center [1359, 355] width 5 height 9
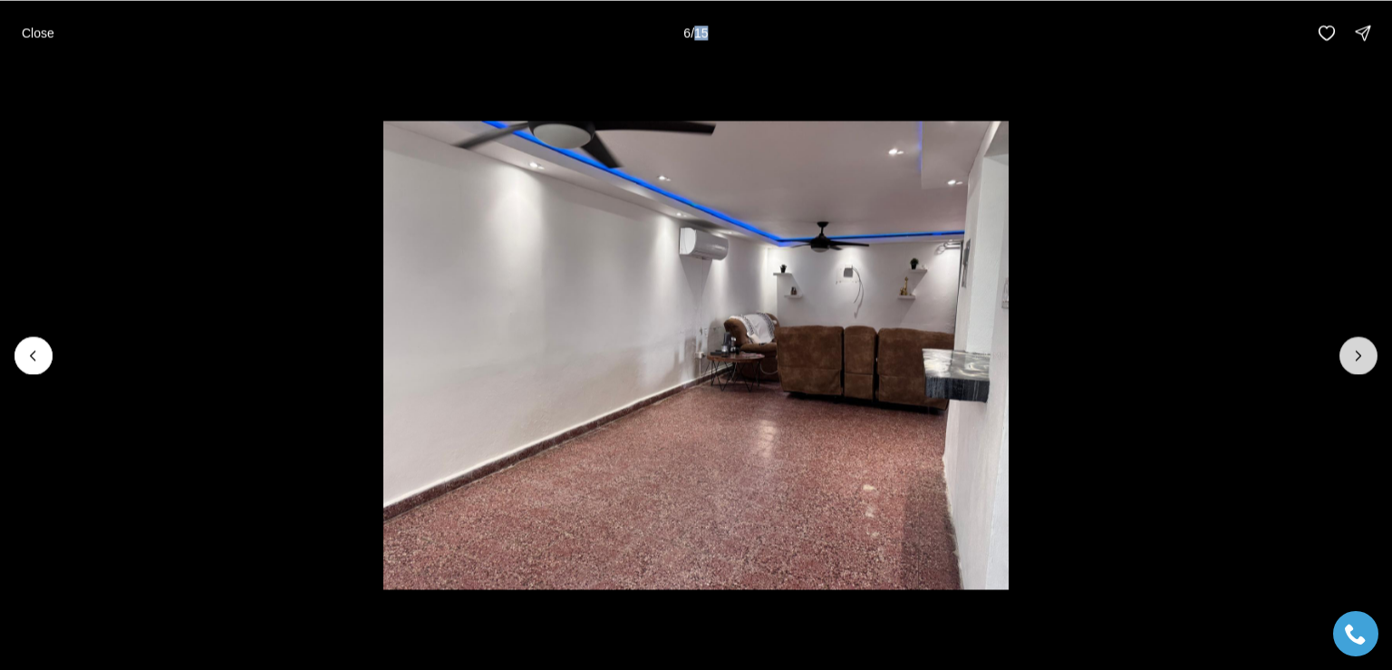
click at [1360, 355] on icon "Next slide" at bounding box center [1359, 355] width 5 height 9
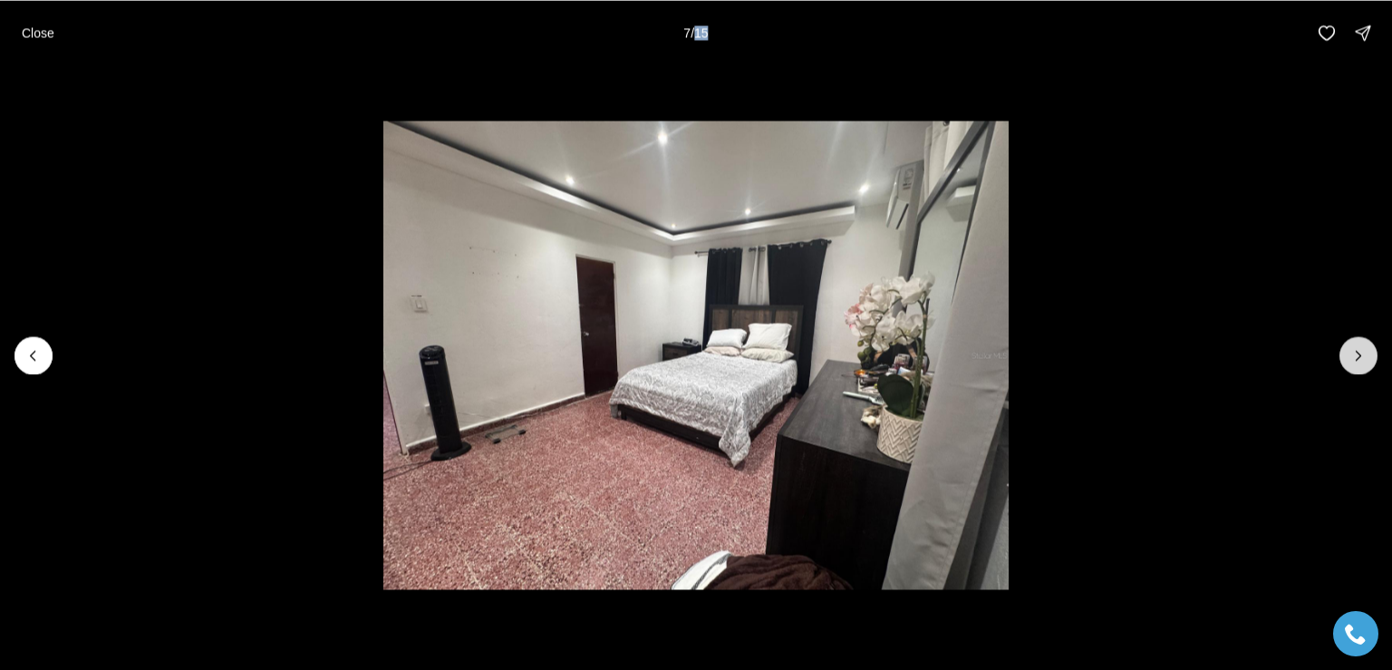
click at [1360, 355] on icon "Next slide" at bounding box center [1359, 355] width 5 height 9
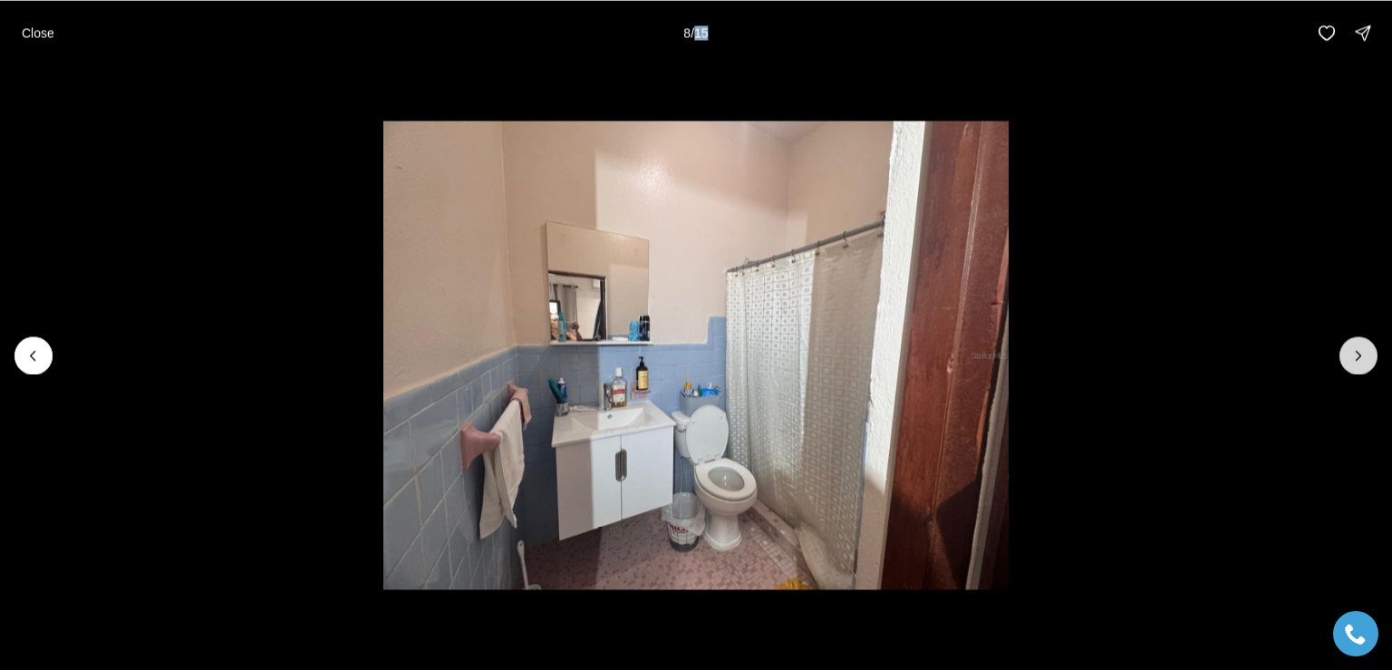
click at [1360, 355] on icon "Next slide" at bounding box center [1359, 355] width 5 height 9
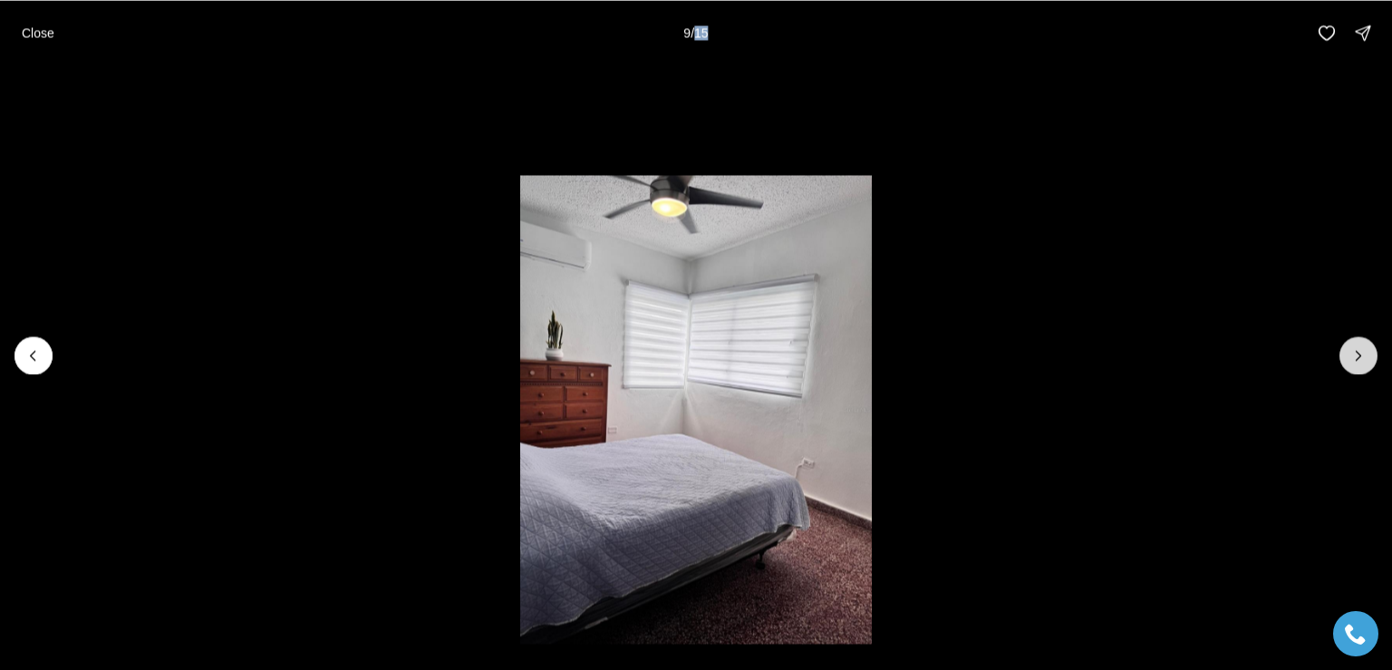
click at [1360, 355] on icon "Next slide" at bounding box center [1359, 355] width 5 height 9
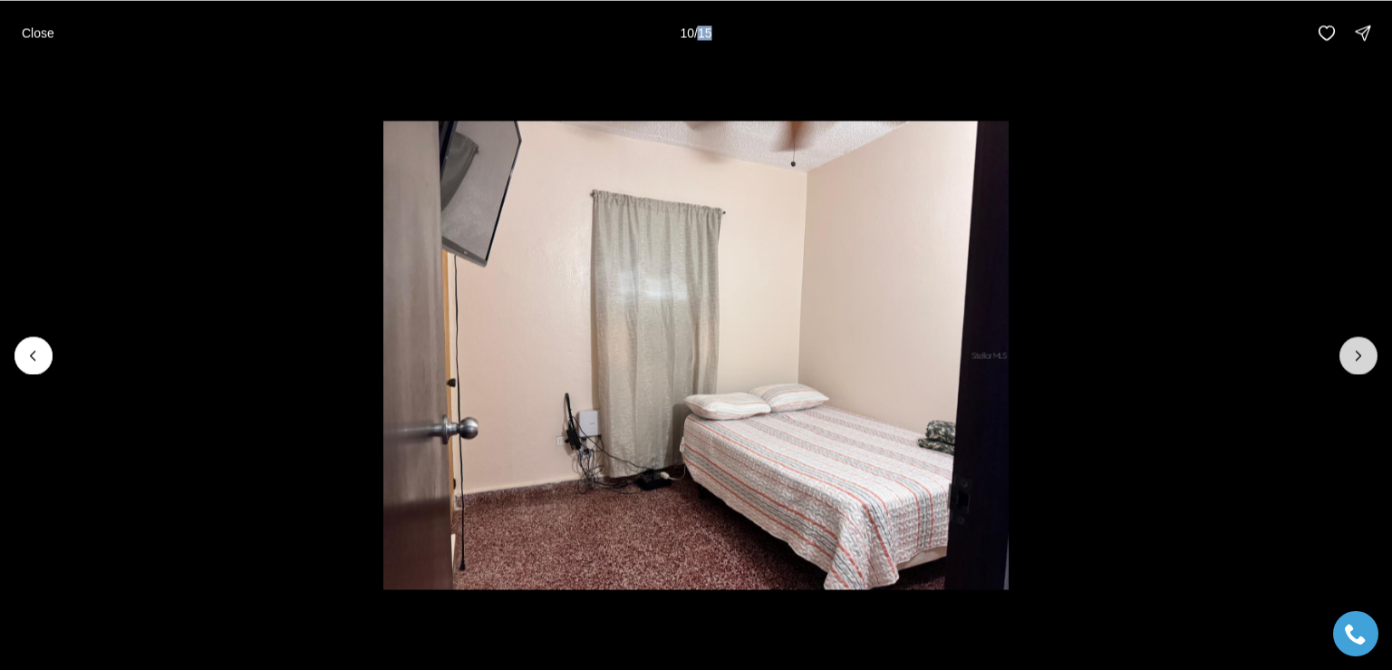
click at [1360, 355] on icon "Next slide" at bounding box center [1359, 355] width 5 height 9
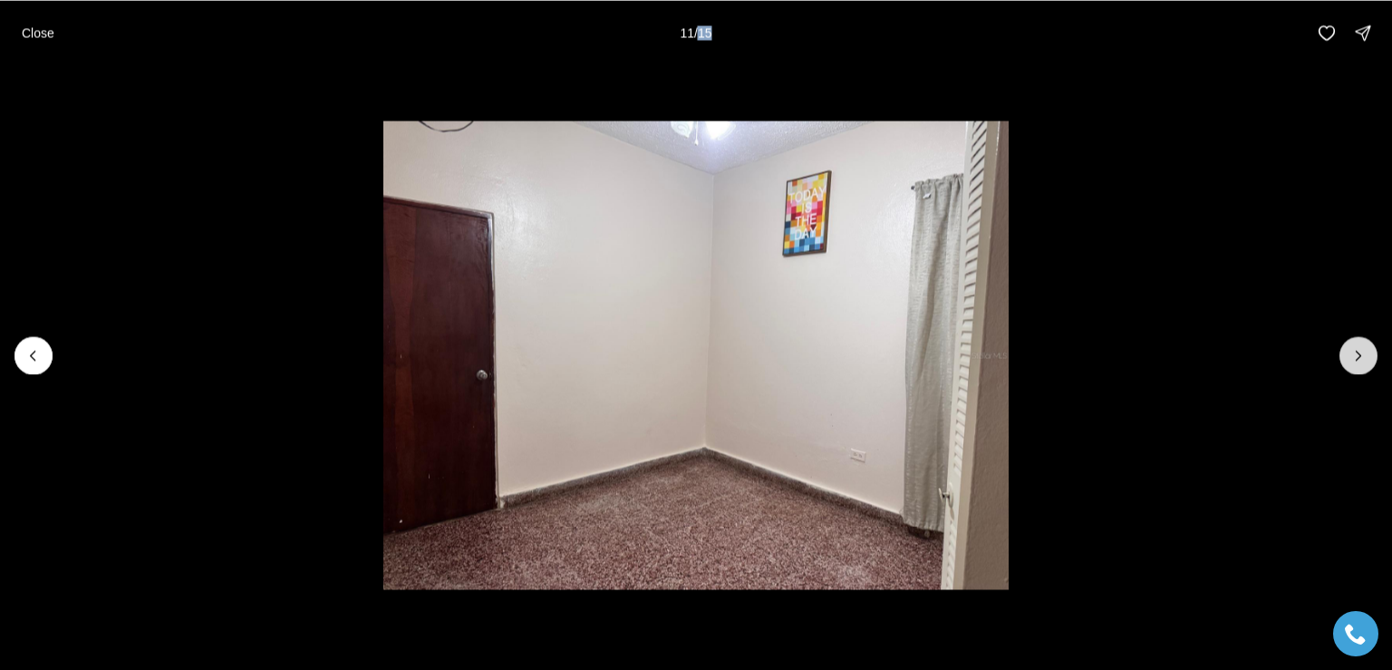
click at [1360, 355] on icon "Next slide" at bounding box center [1359, 355] width 5 height 9
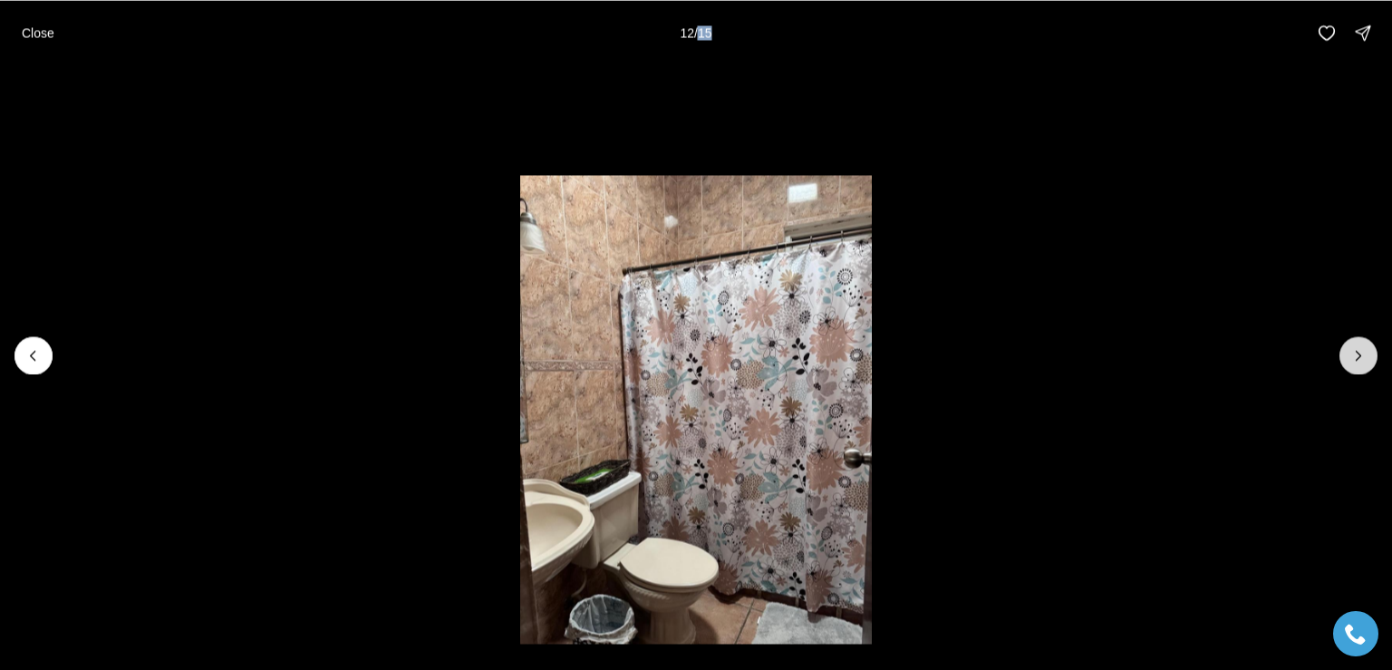
click at [1360, 355] on icon "Next slide" at bounding box center [1359, 355] width 5 height 9
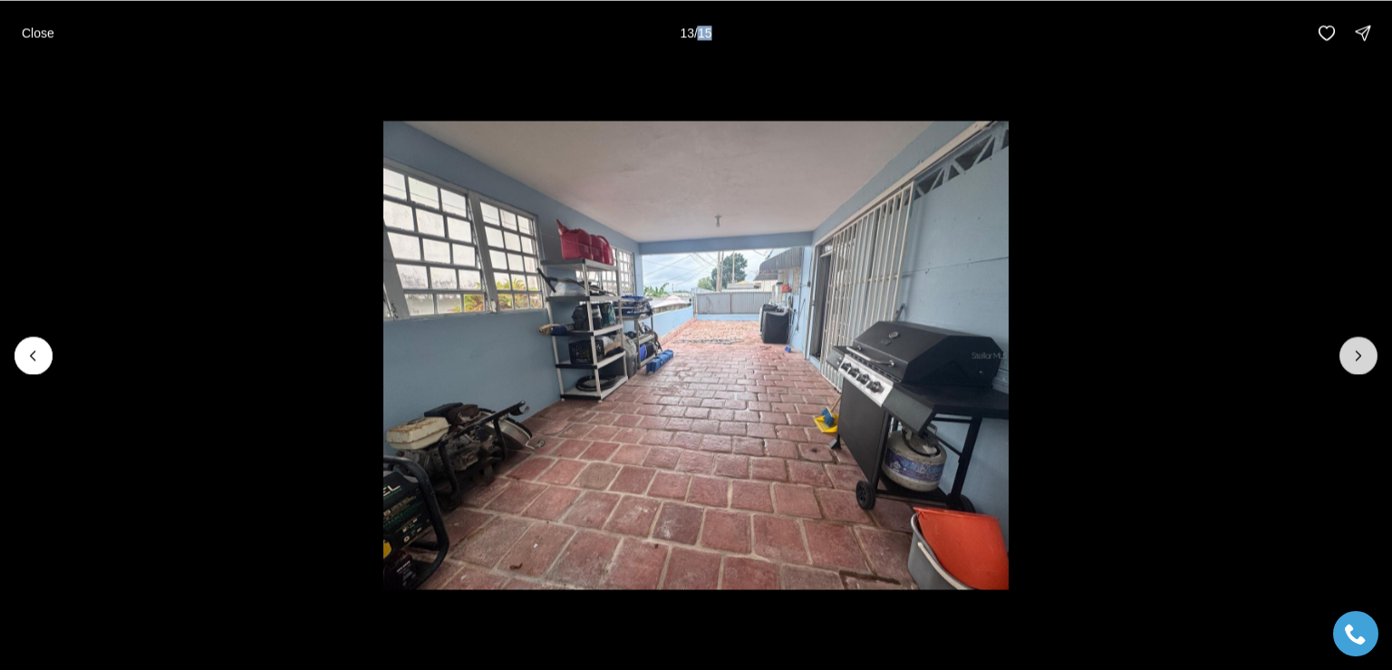
click at [1356, 355] on icon "Next slide" at bounding box center [1359, 355] width 18 height 18
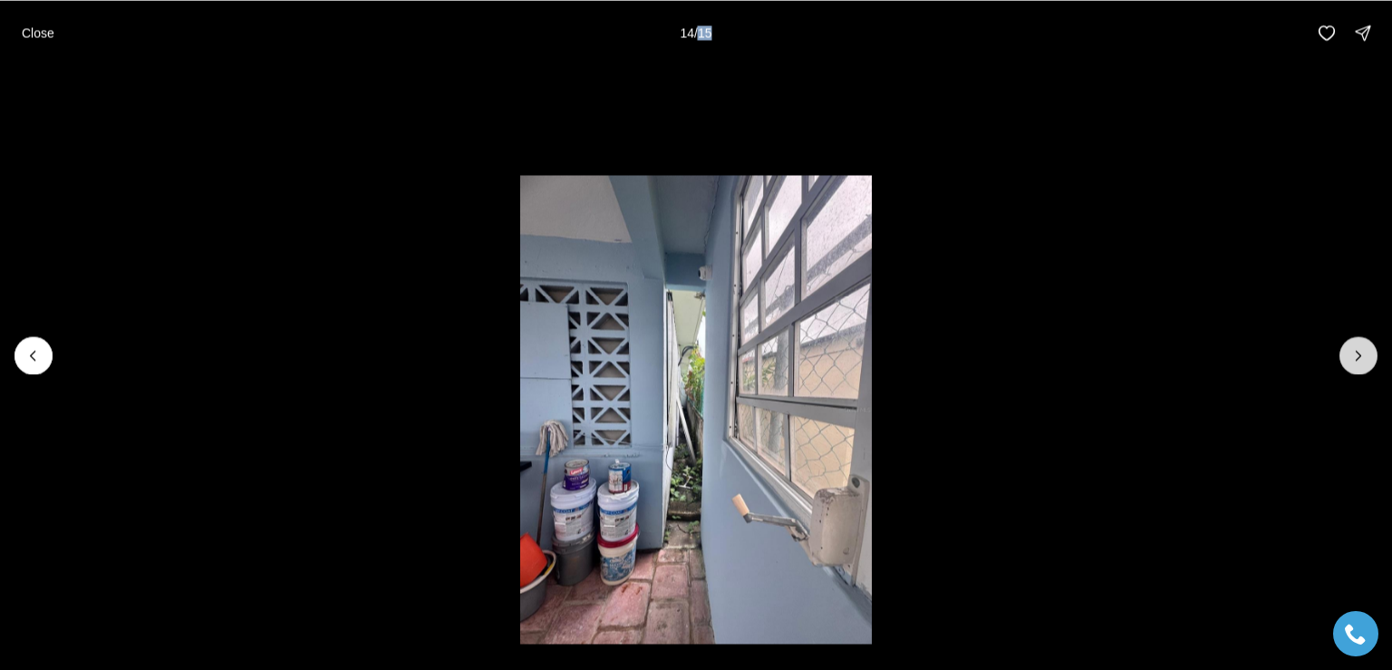
click at [1350, 354] on icon "Next slide" at bounding box center [1359, 355] width 18 height 18
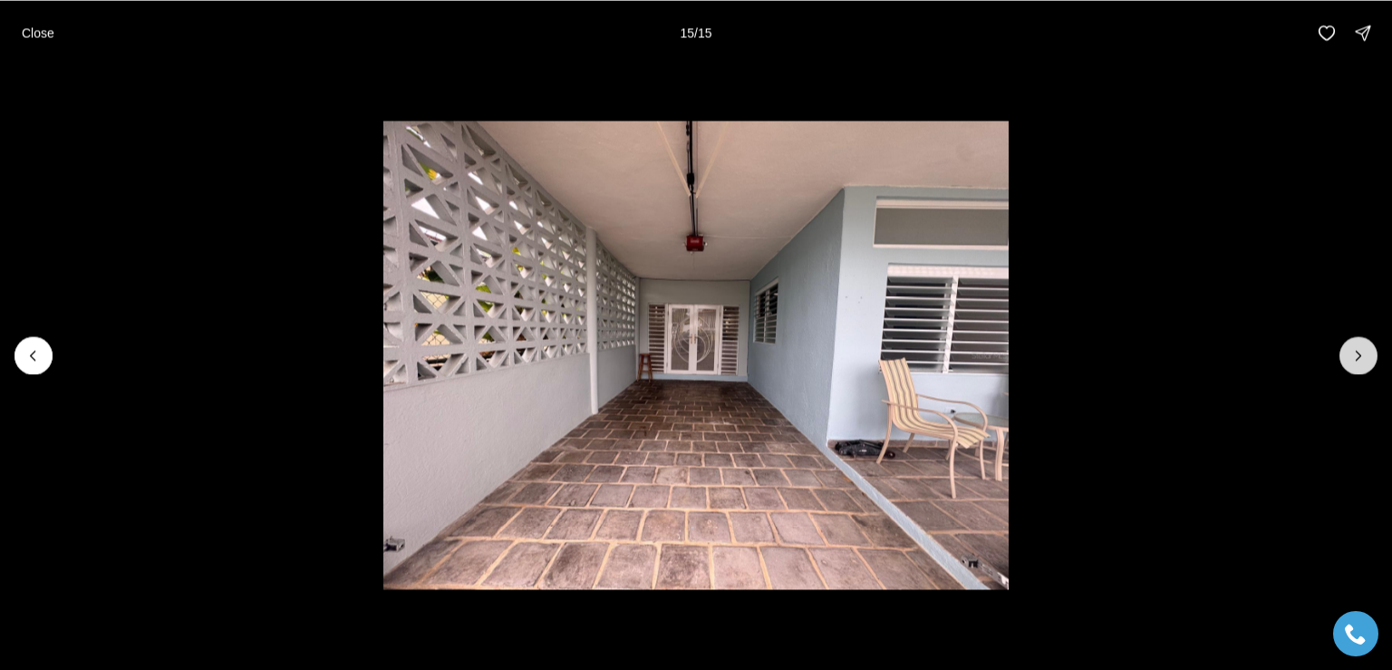
click at [1349, 354] on div at bounding box center [1359, 355] width 38 height 38
click at [37, 355] on icon "Previous slide" at bounding box center [33, 355] width 18 height 18
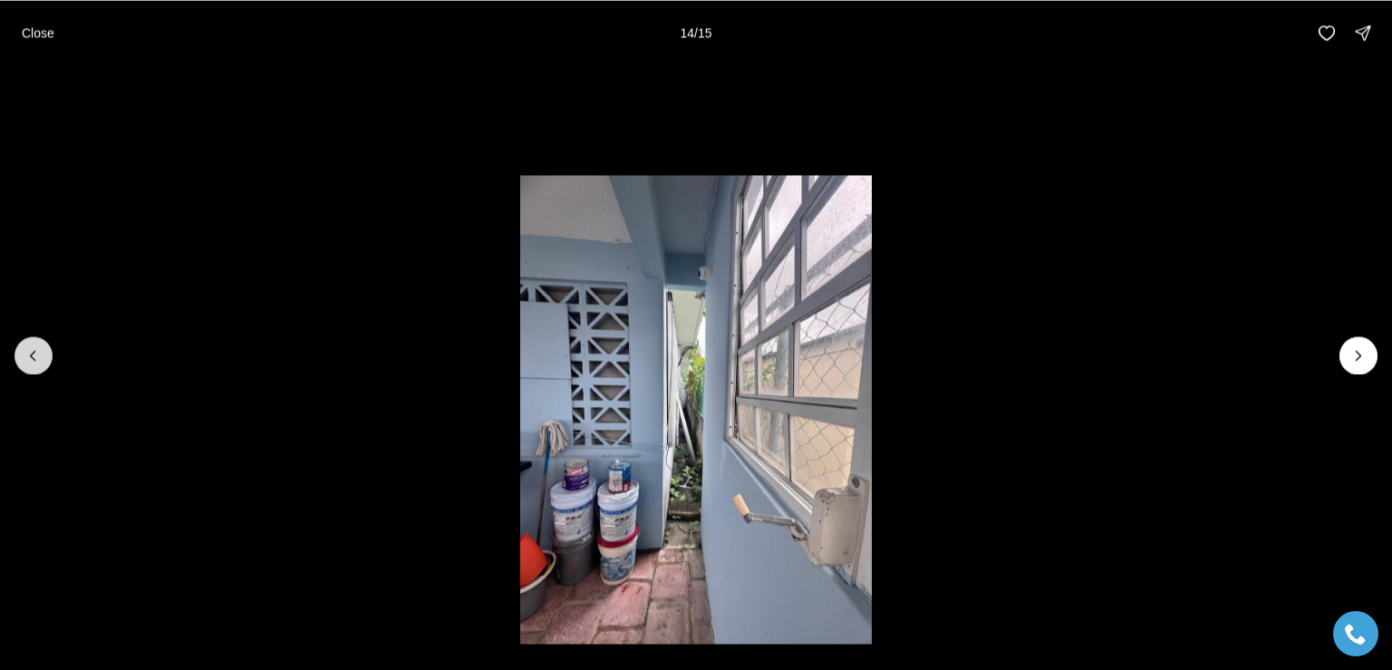
click at [37, 355] on icon "Previous slide" at bounding box center [33, 355] width 18 height 18
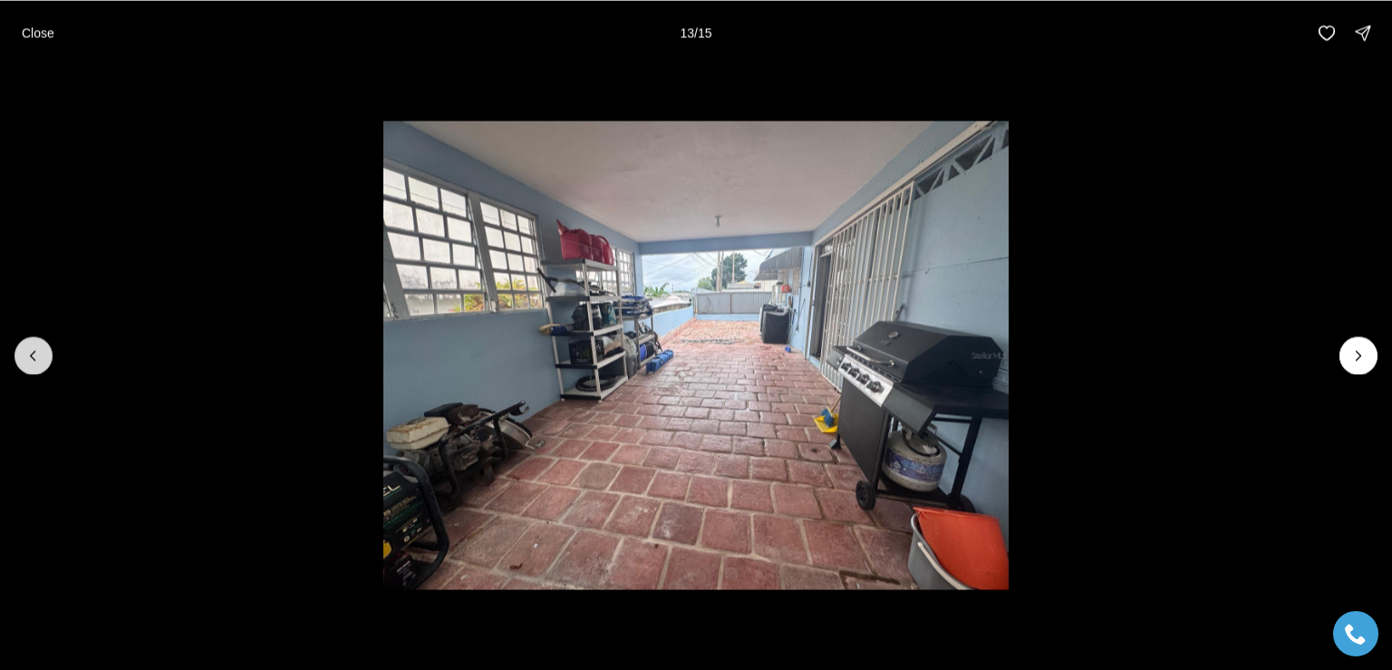
click at [37, 355] on icon "Previous slide" at bounding box center [33, 355] width 18 height 18
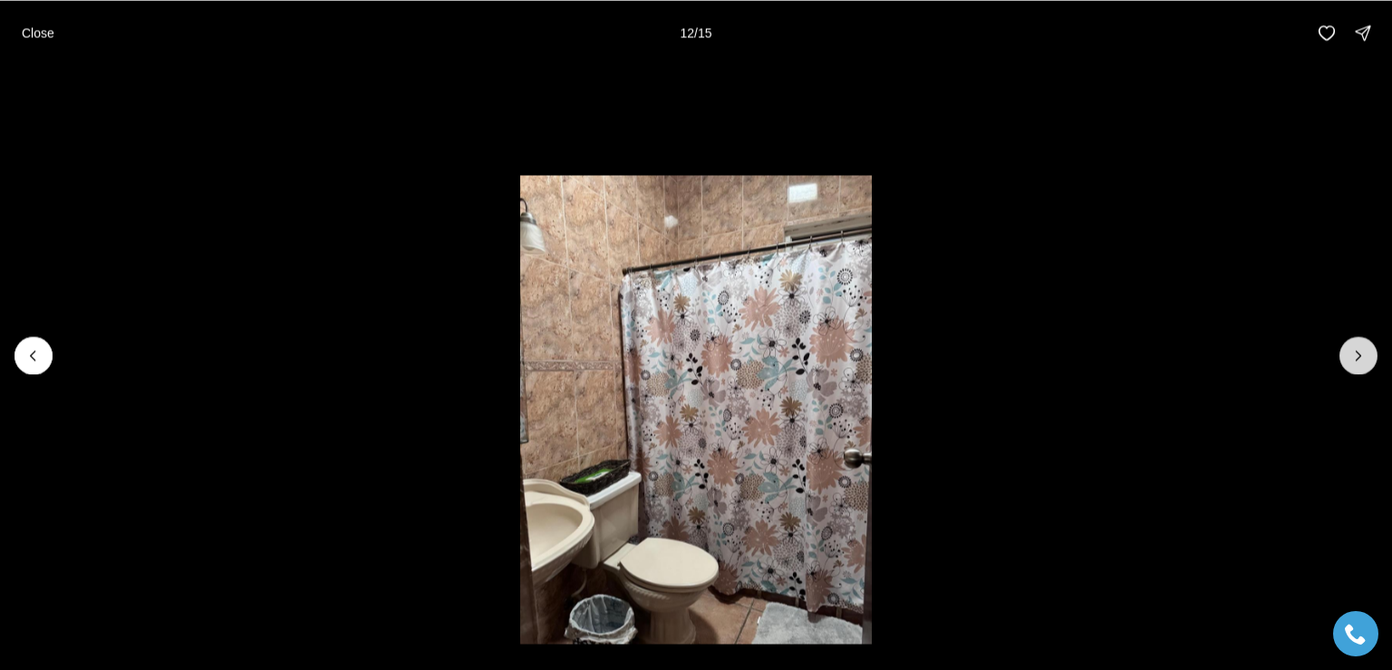
click at [1360, 357] on icon "Next slide" at bounding box center [1359, 355] width 18 height 18
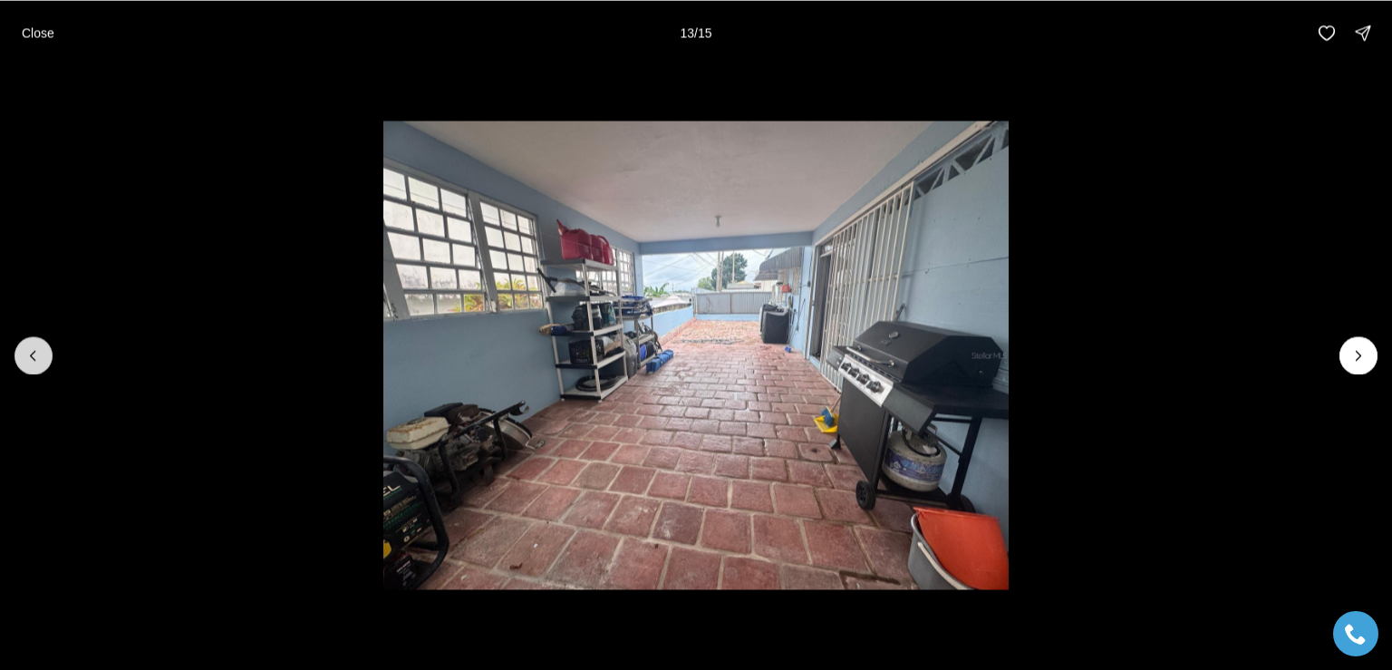
click at [27, 354] on icon "Previous slide" at bounding box center [33, 355] width 18 height 18
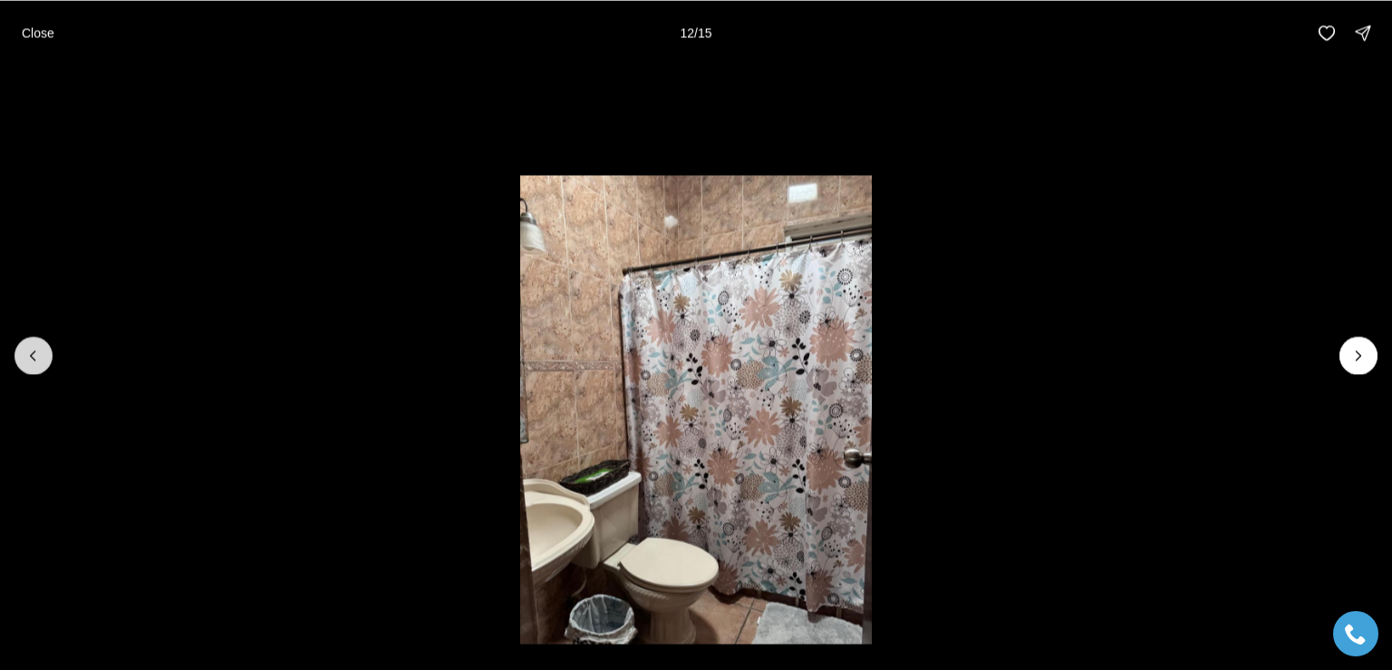
click at [27, 354] on icon "Previous slide" at bounding box center [33, 355] width 18 height 18
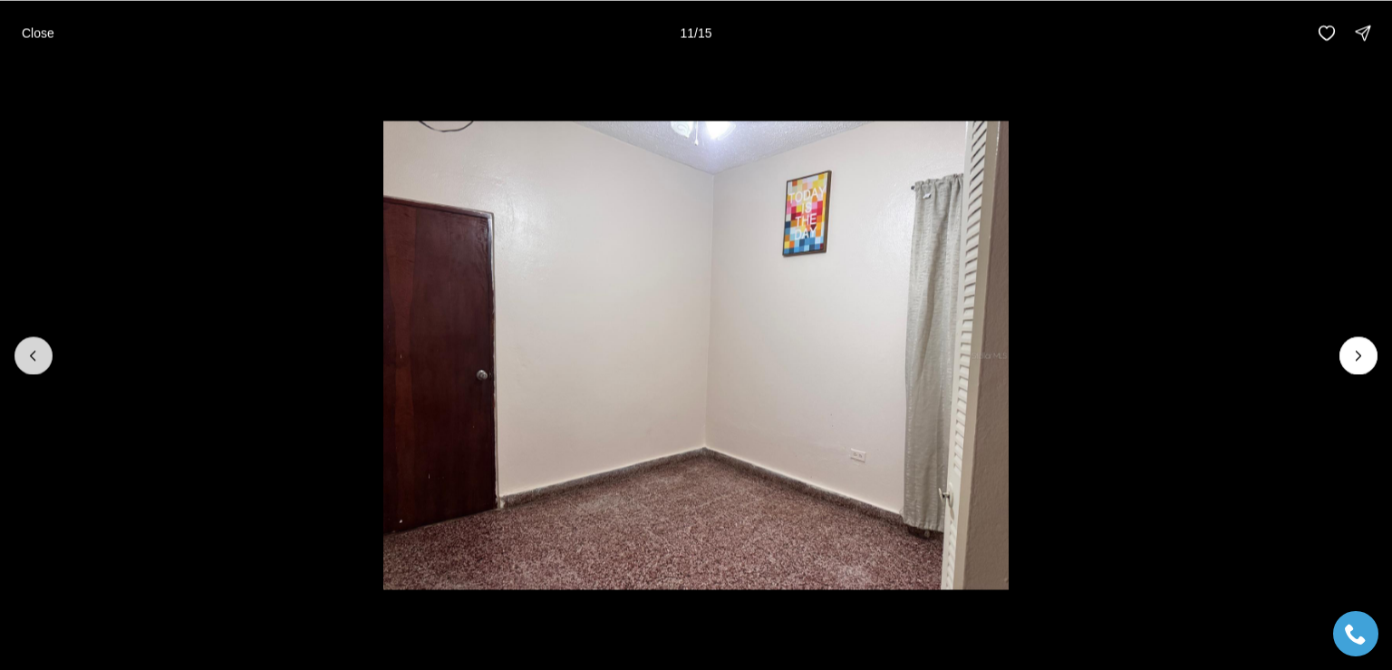
click at [26, 354] on icon "Previous slide" at bounding box center [33, 355] width 18 height 18
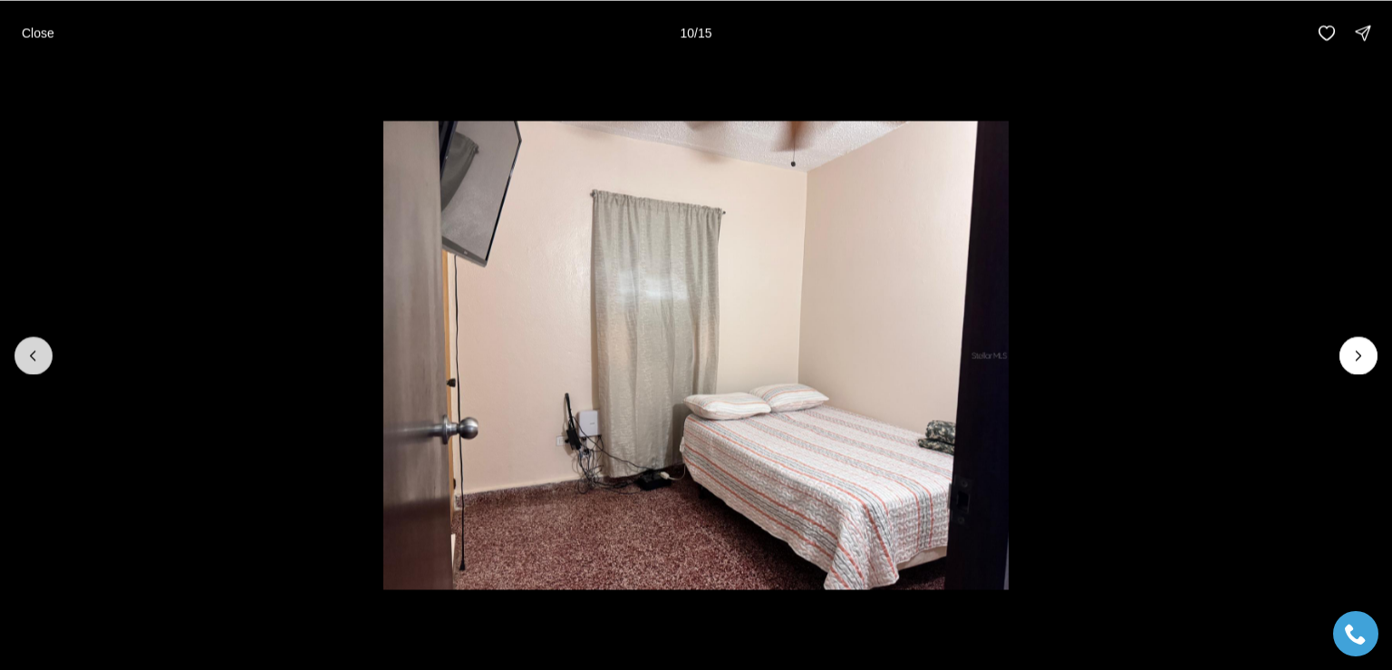
click at [25, 354] on icon "Previous slide" at bounding box center [33, 355] width 18 height 18
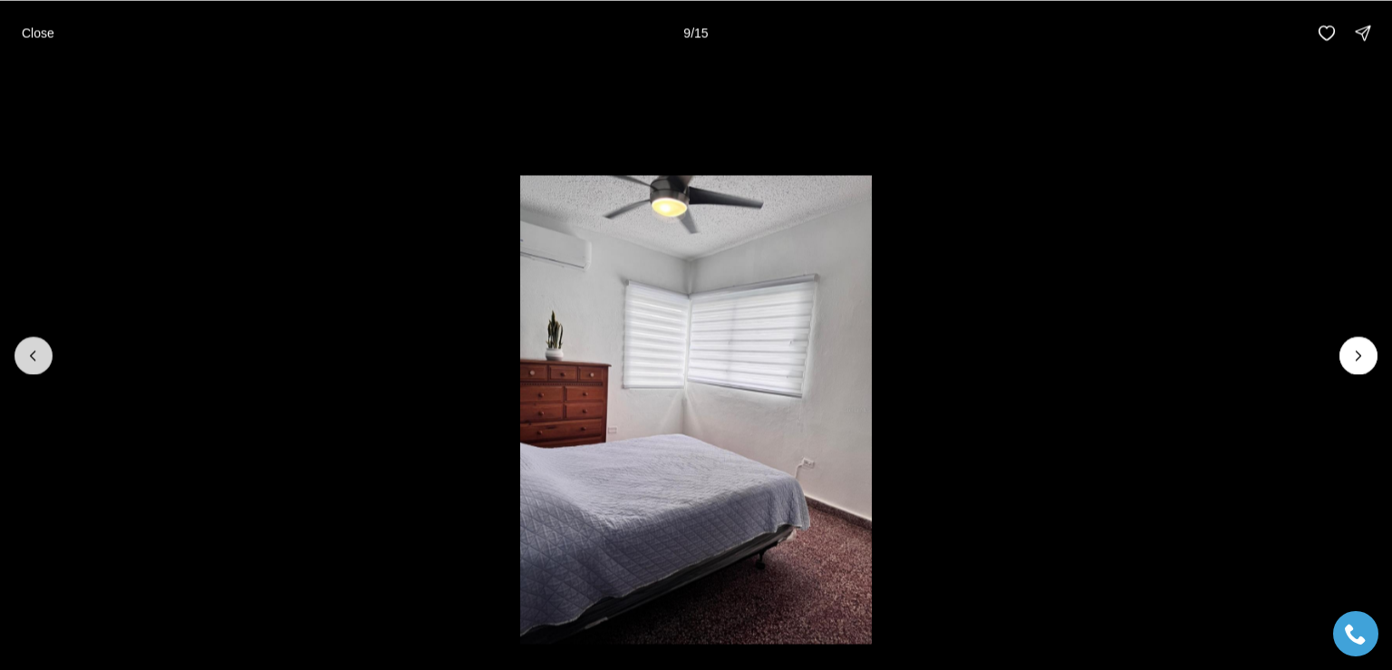
click at [25, 354] on icon "Previous slide" at bounding box center [33, 355] width 18 height 18
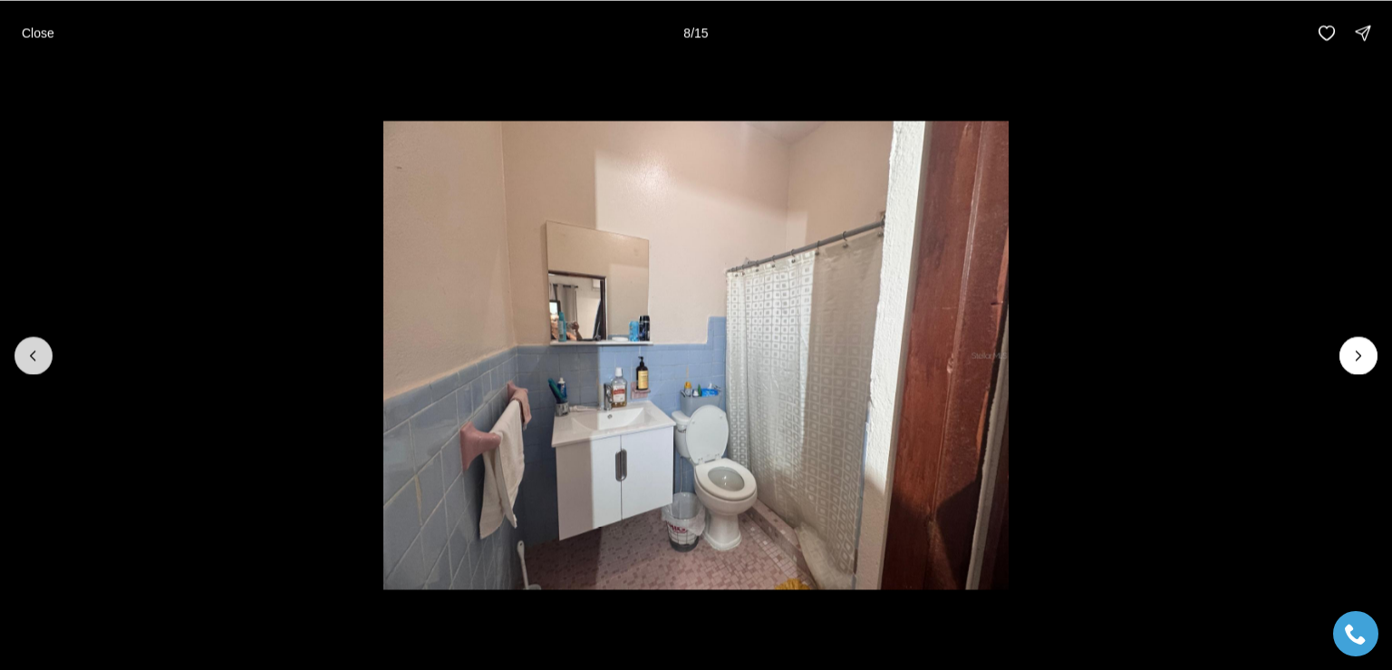
click at [25, 354] on icon "Previous slide" at bounding box center [33, 355] width 18 height 18
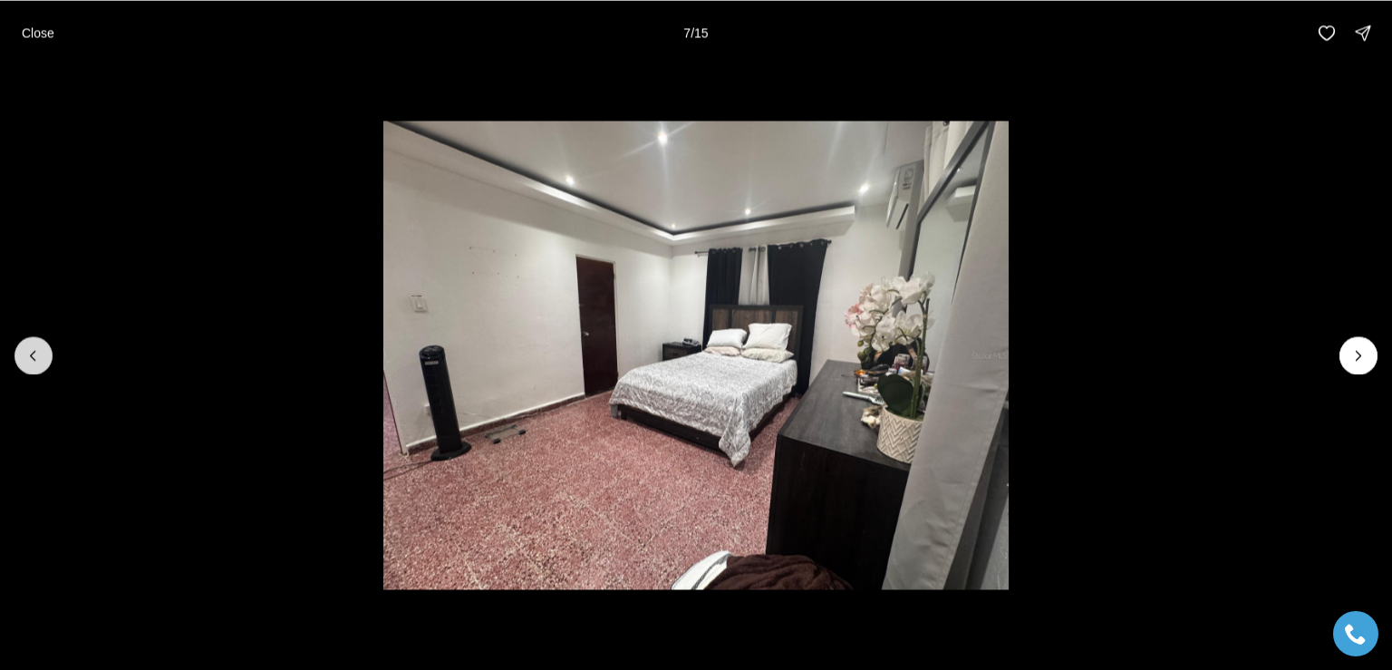
click at [25, 354] on icon "Previous slide" at bounding box center [33, 355] width 18 height 18
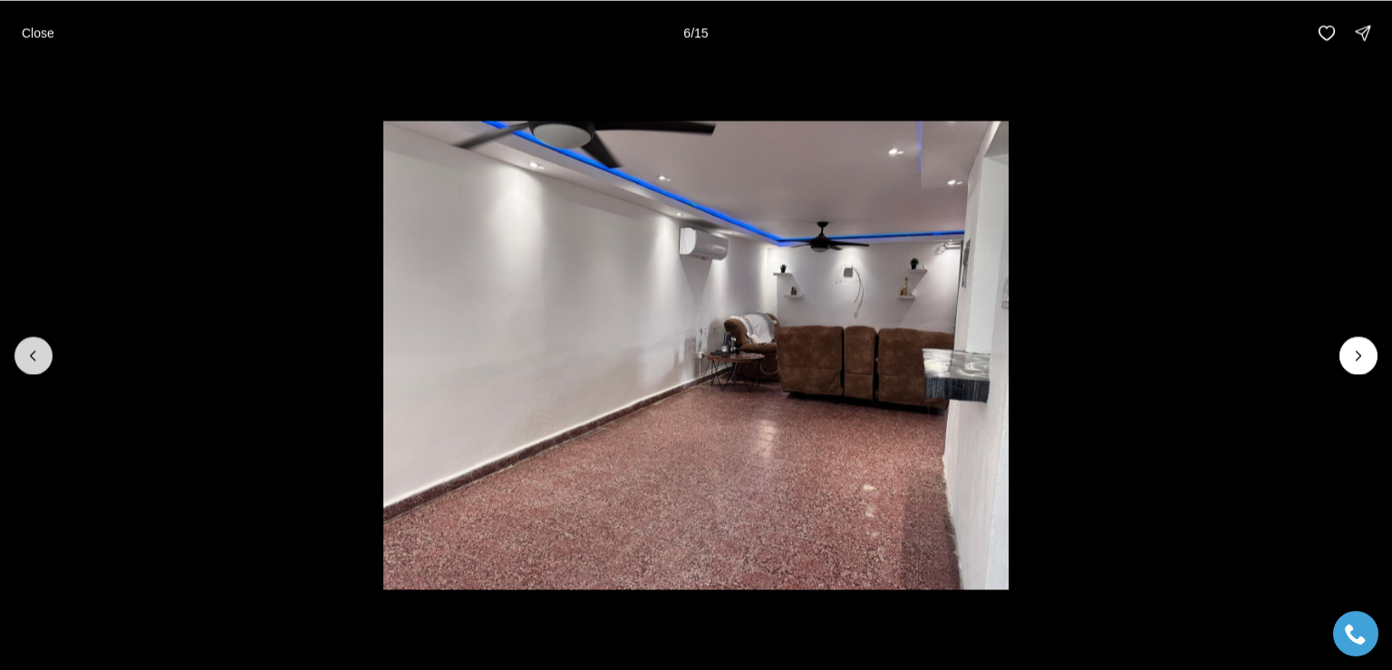
click at [25, 354] on icon "Previous slide" at bounding box center [33, 355] width 18 height 18
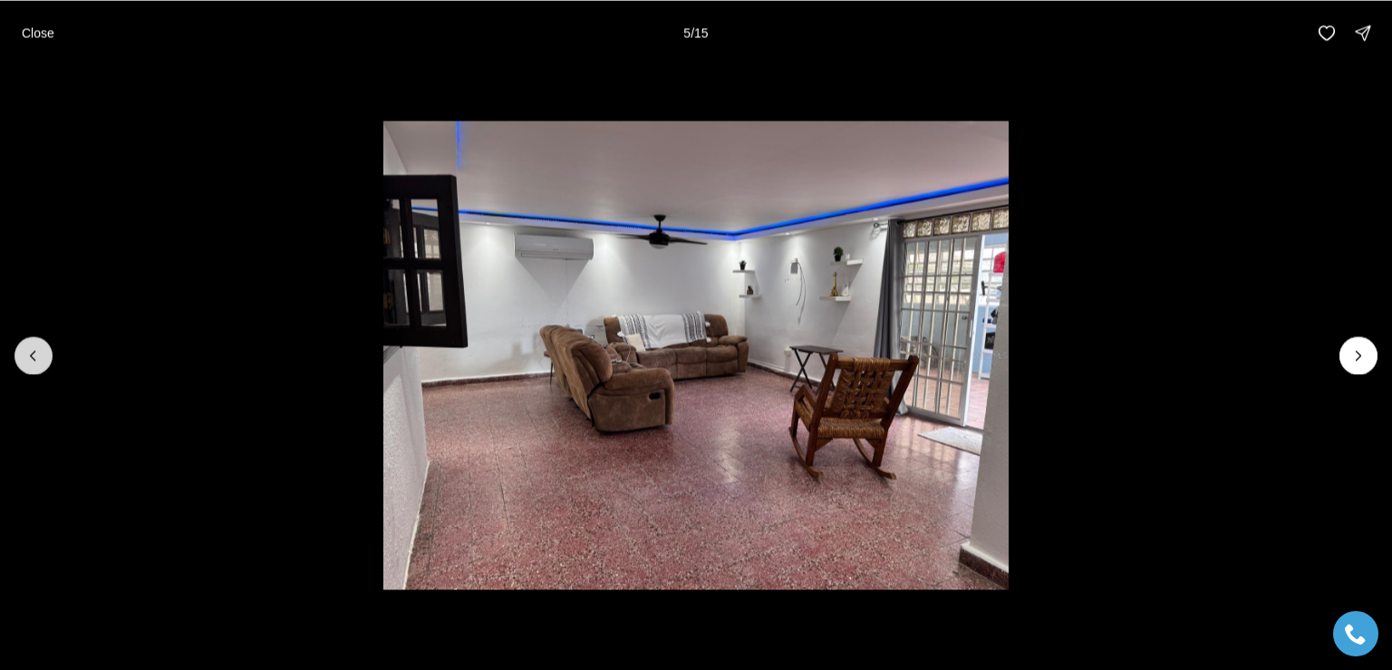
click at [39, 354] on icon "Previous slide" at bounding box center [33, 355] width 18 height 18
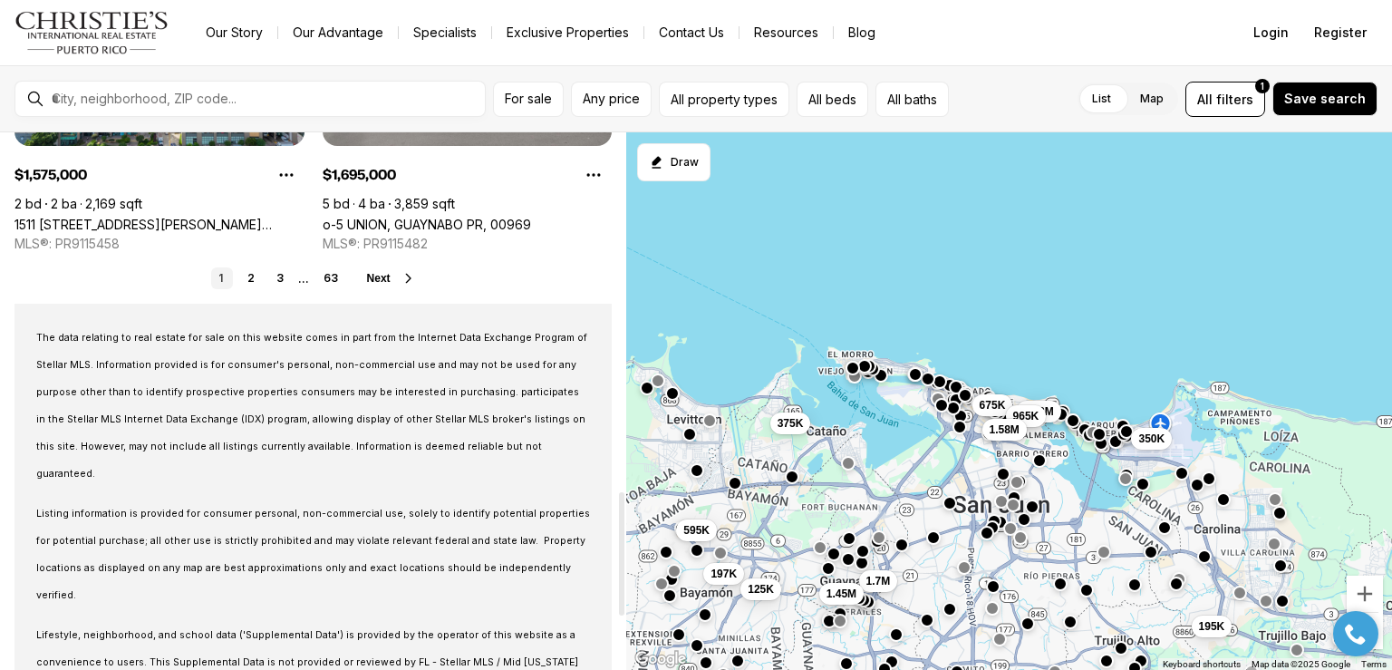
scroll to position [1789, 0]
